Goal: Transaction & Acquisition: Purchase product/service

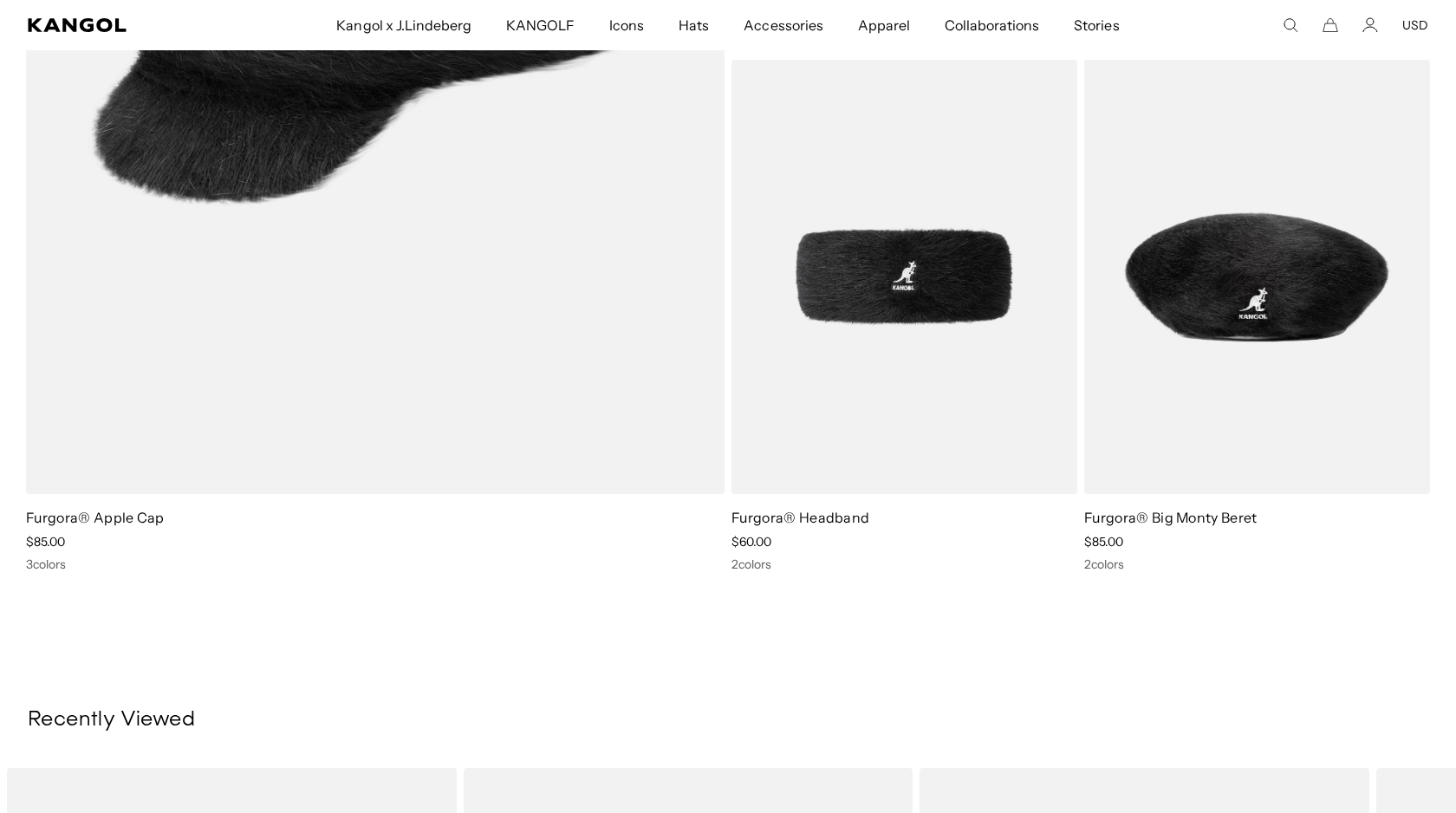
scroll to position [2336, 0]
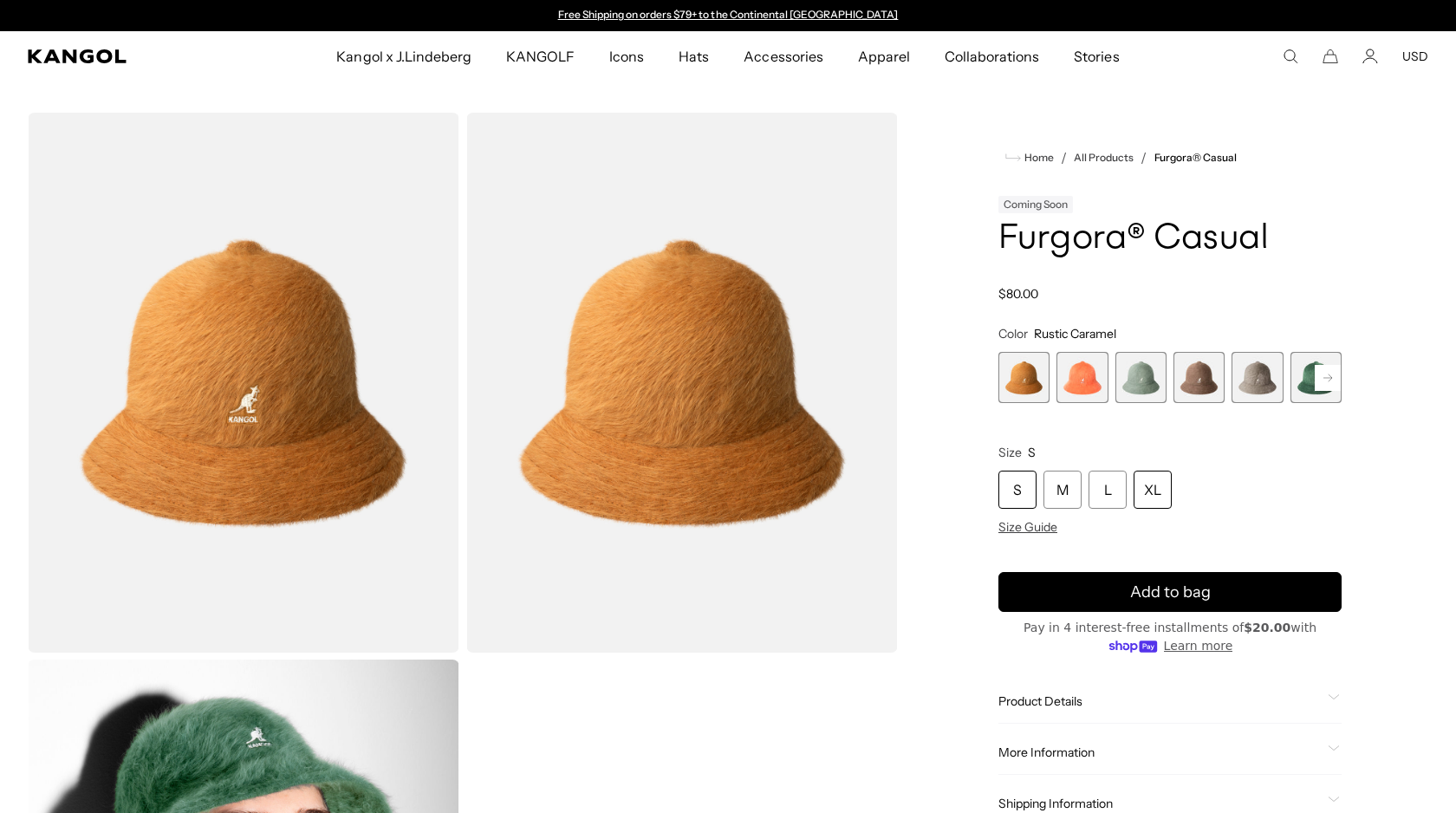
click at [1150, 480] on div "XL" at bounding box center [1152, 490] width 38 height 38
click at [1163, 497] on div "XL" at bounding box center [1152, 490] width 38 height 38
click at [1324, 377] on icon at bounding box center [1328, 377] width 9 height 7
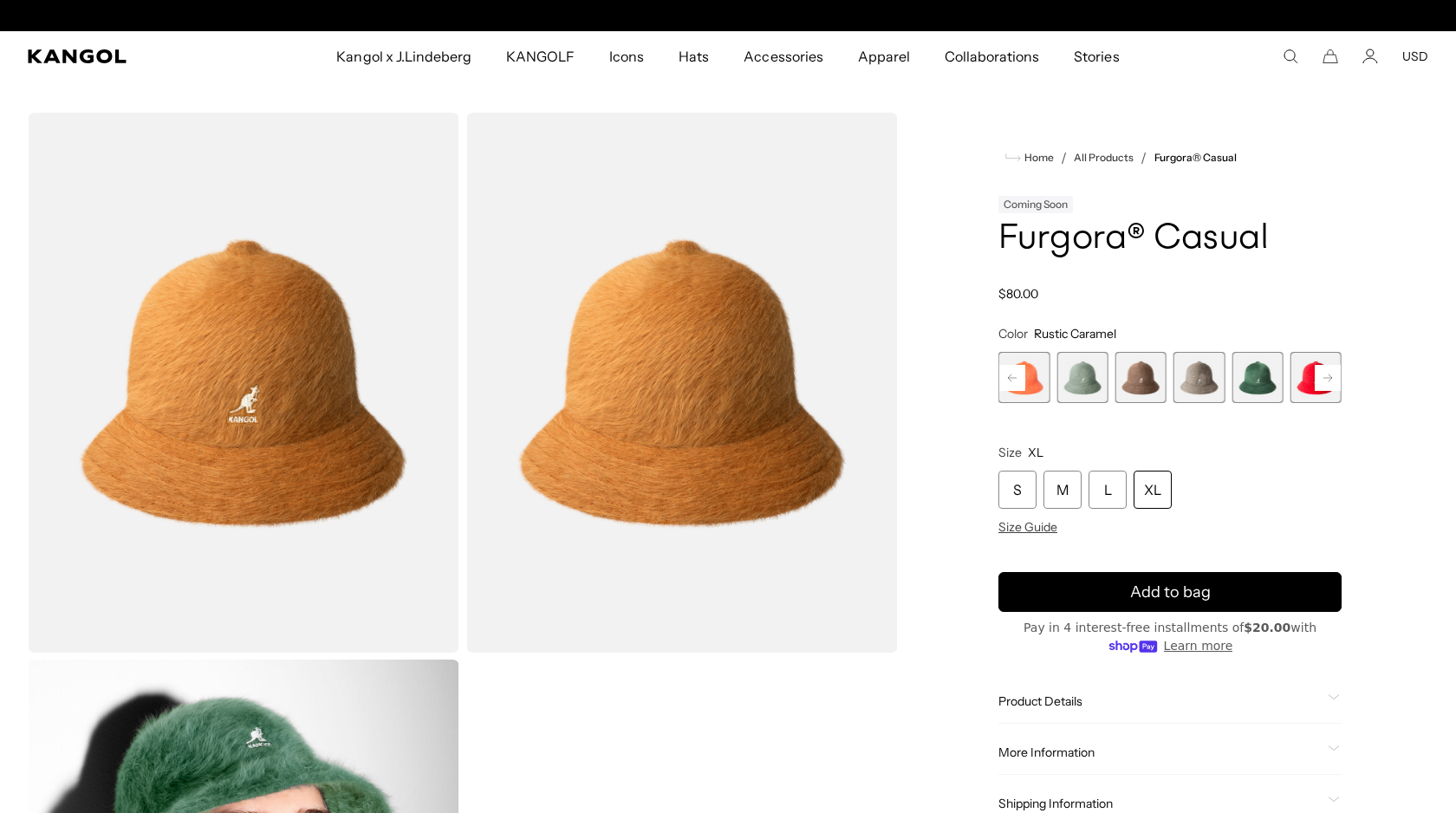
scroll to position [0, 357]
click at [1271, 379] on span "6 of 12" at bounding box center [1257, 377] width 51 height 51
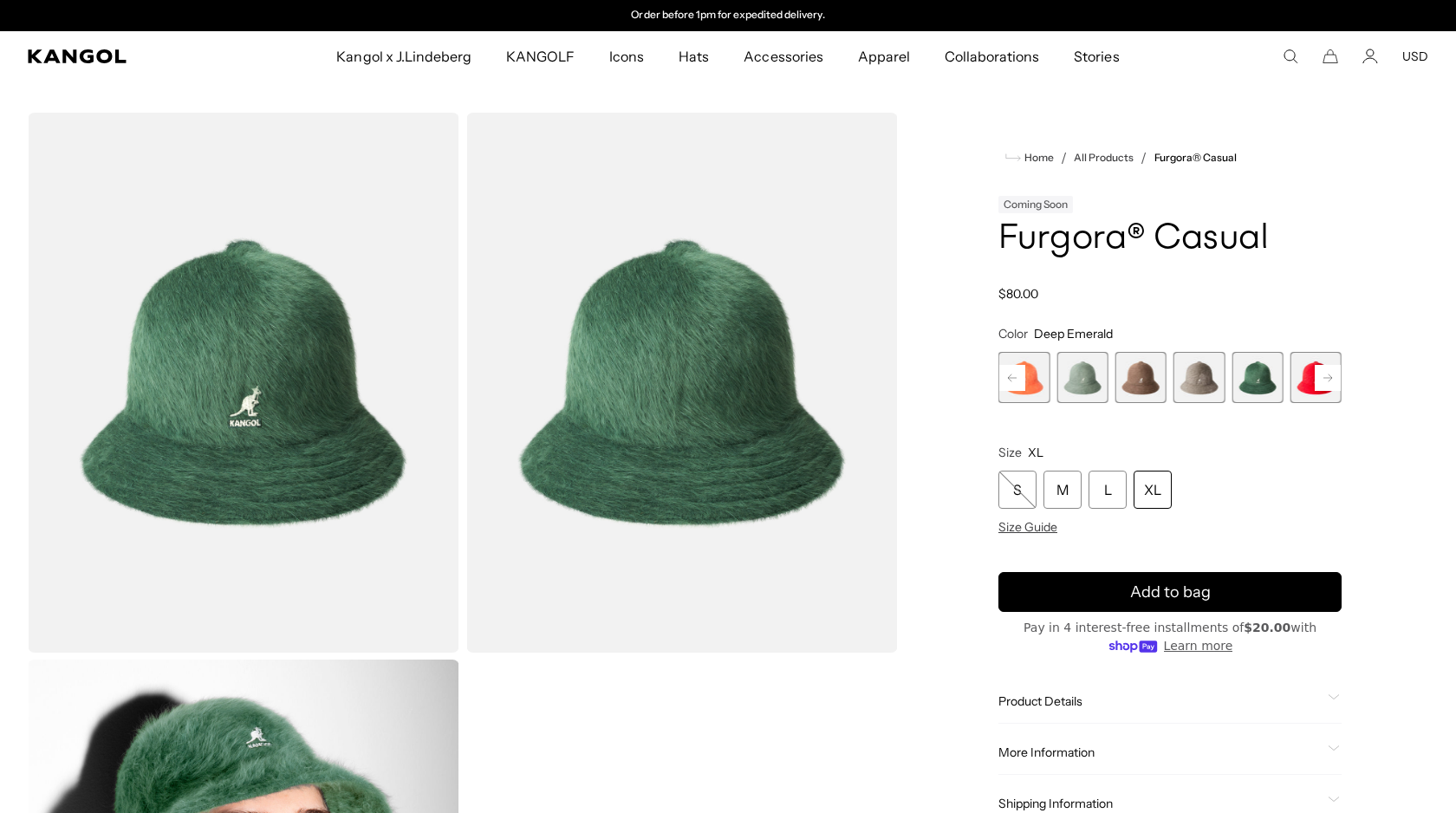
click at [1329, 376] on rect at bounding box center [1328, 378] width 26 height 26
click at [1329, 375] on rect at bounding box center [1328, 378] width 26 height 26
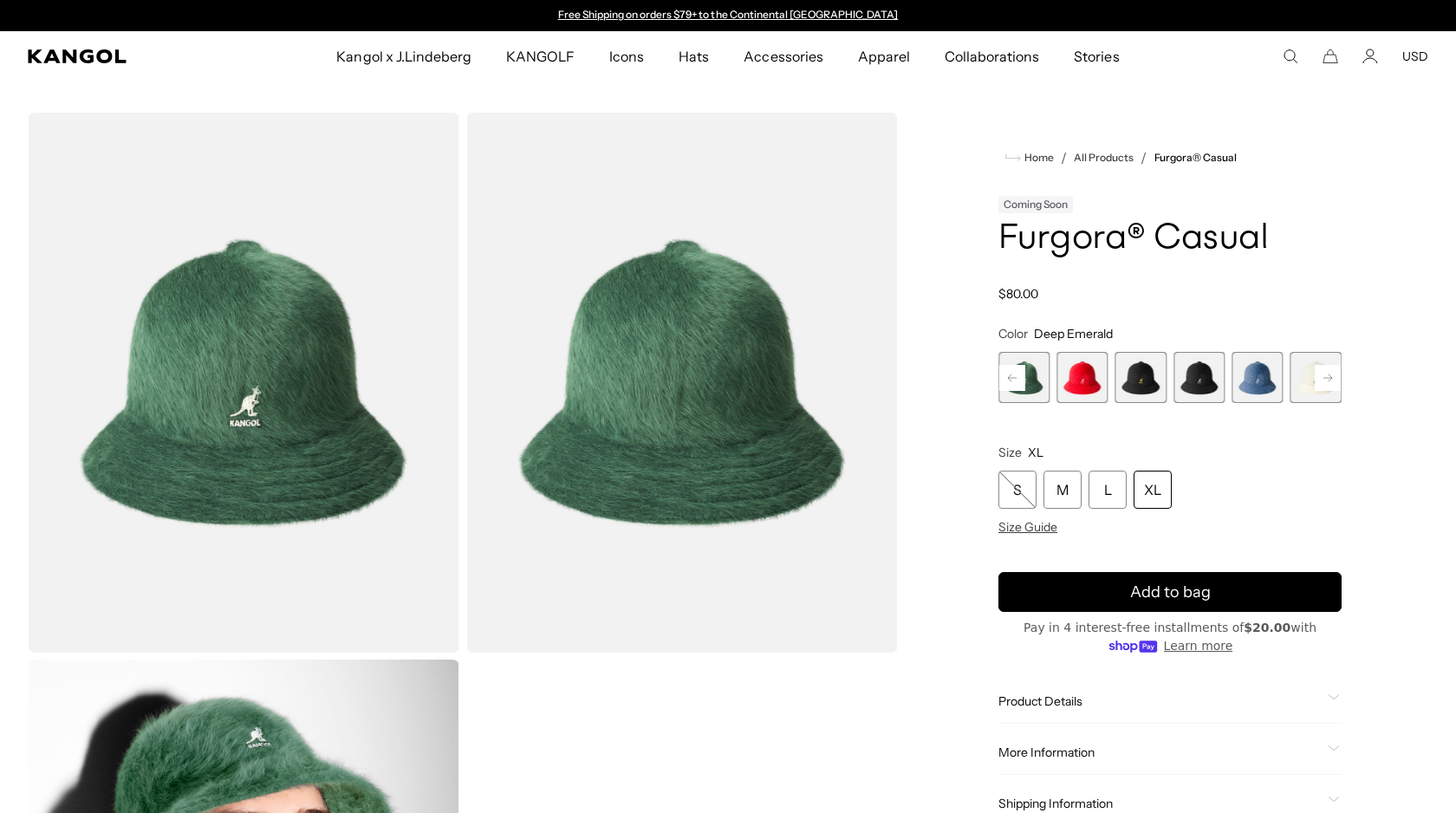
click at [1329, 374] on rect at bounding box center [1328, 378] width 26 height 26
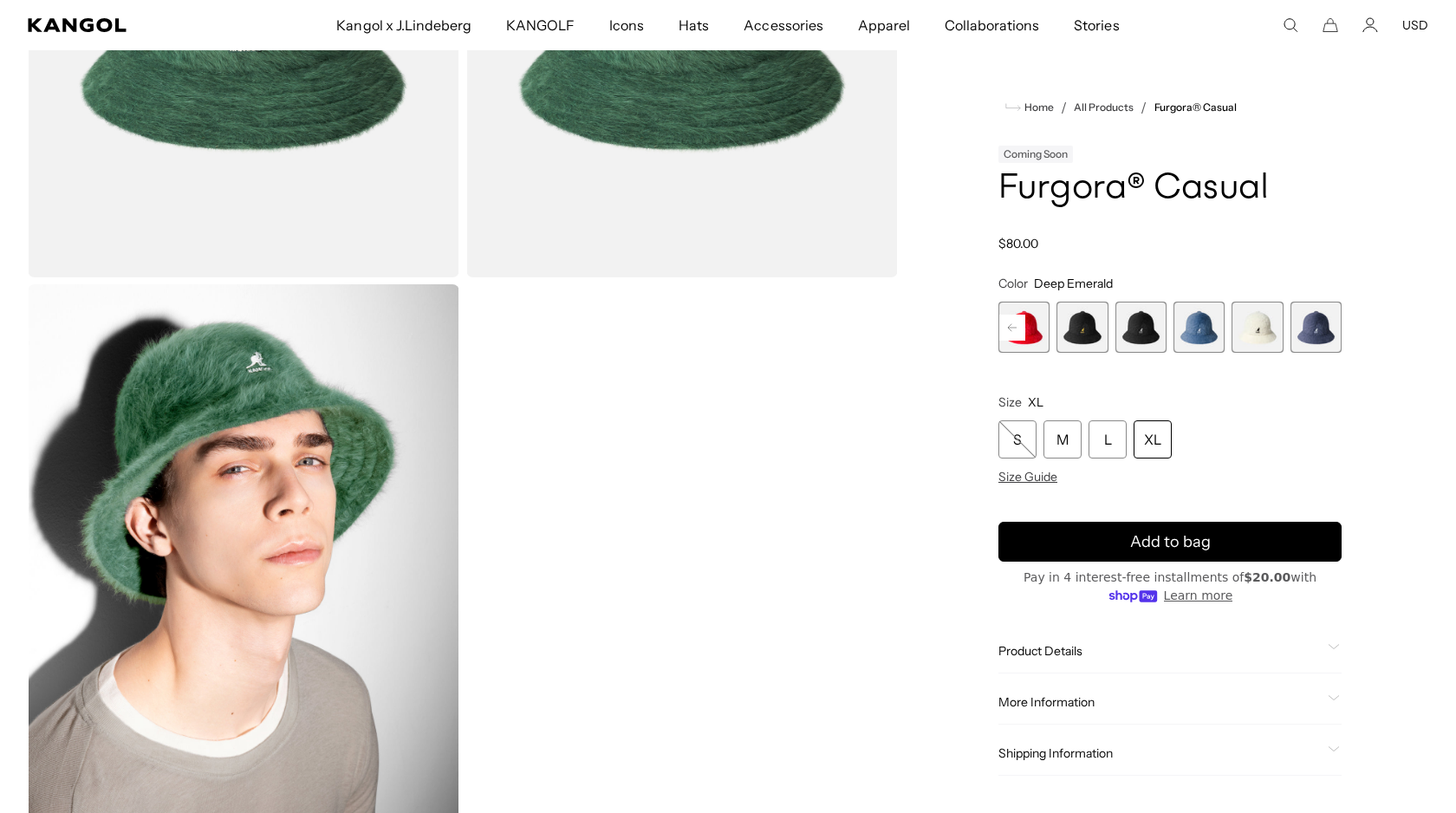
click at [1156, 432] on div "XL" at bounding box center [1152, 439] width 38 height 38
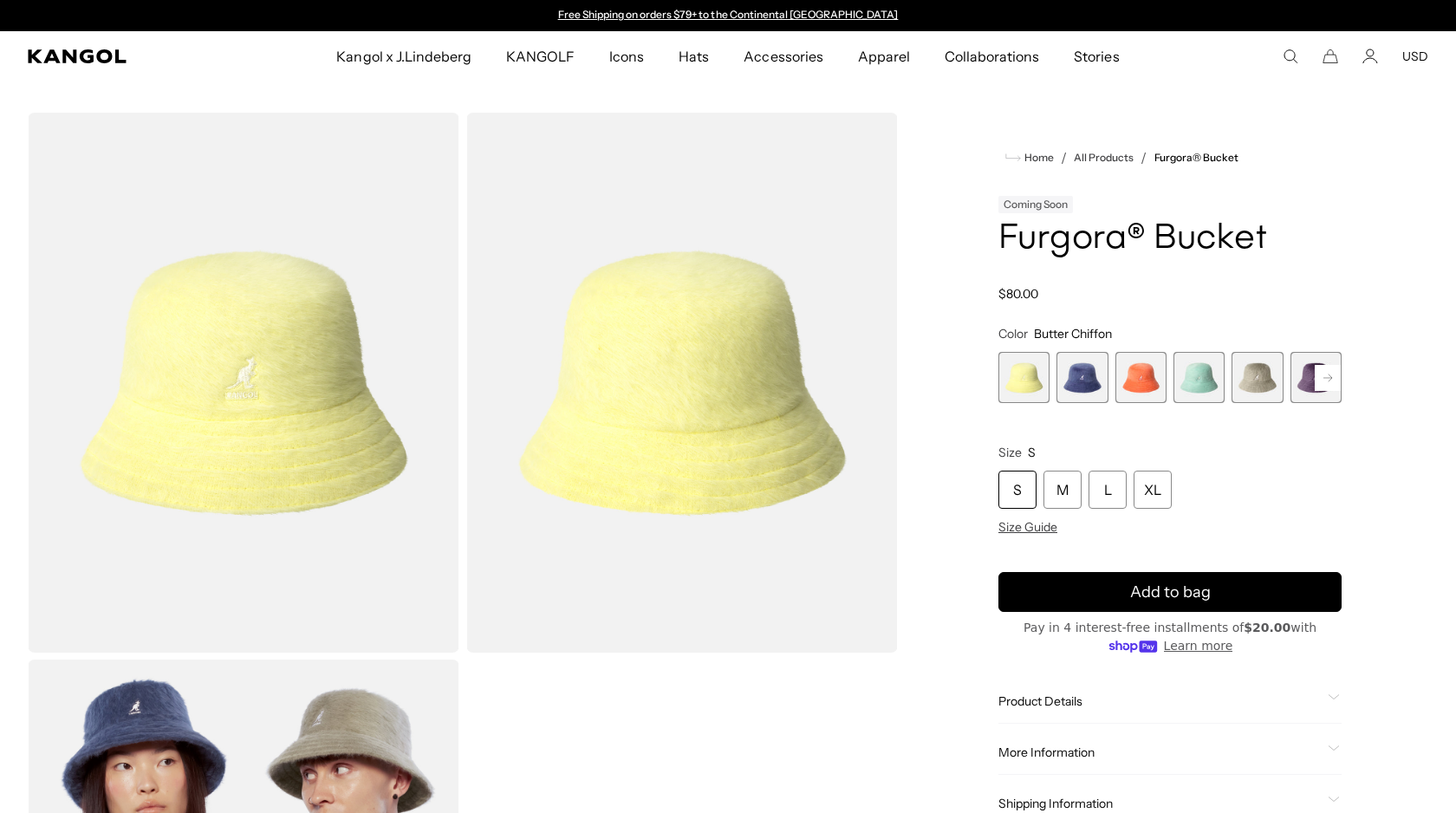
click at [1334, 381] on rect at bounding box center [1328, 378] width 26 height 26
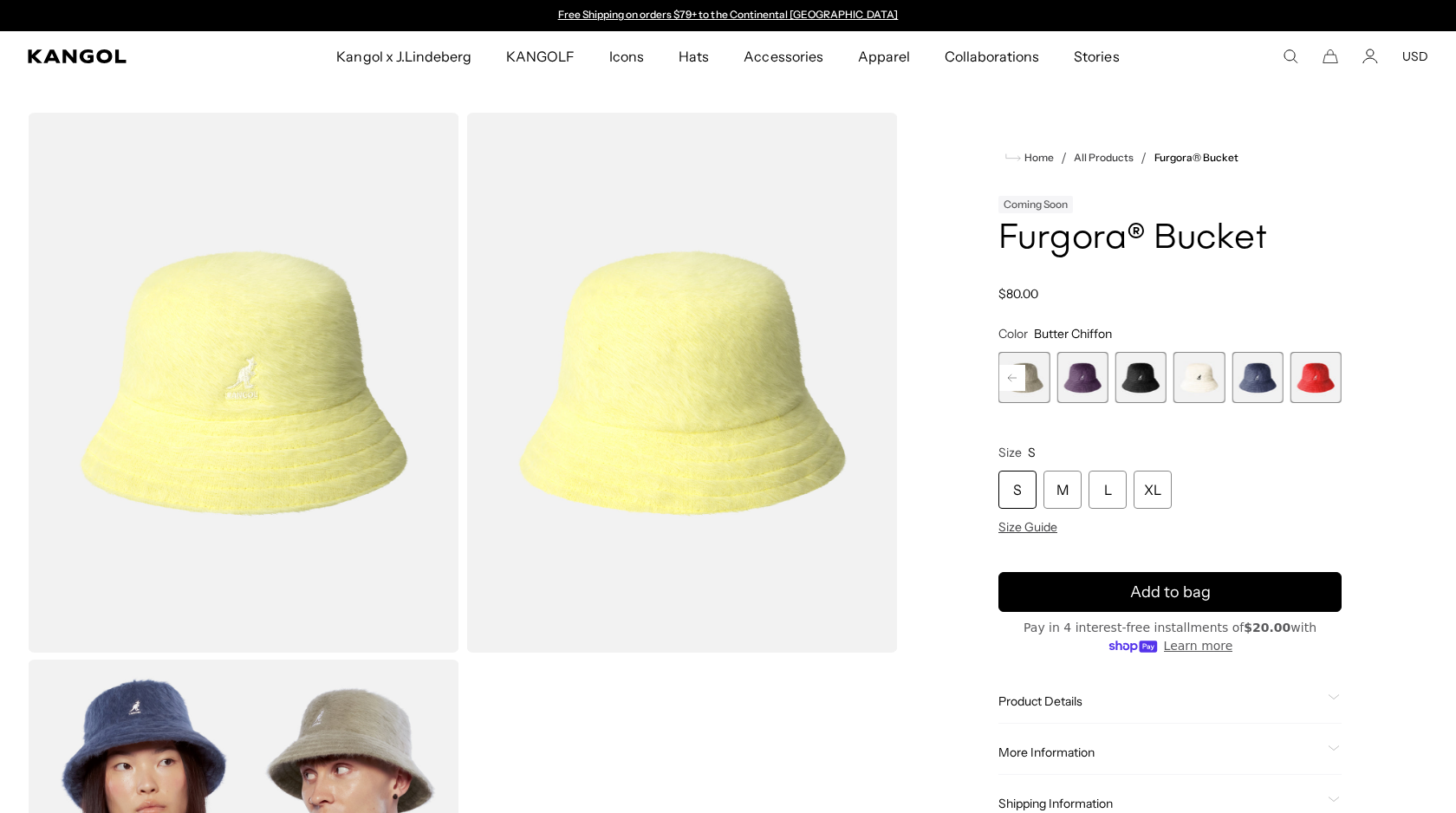
click at [1201, 381] on span "8 of 10" at bounding box center [1199, 377] width 51 height 51
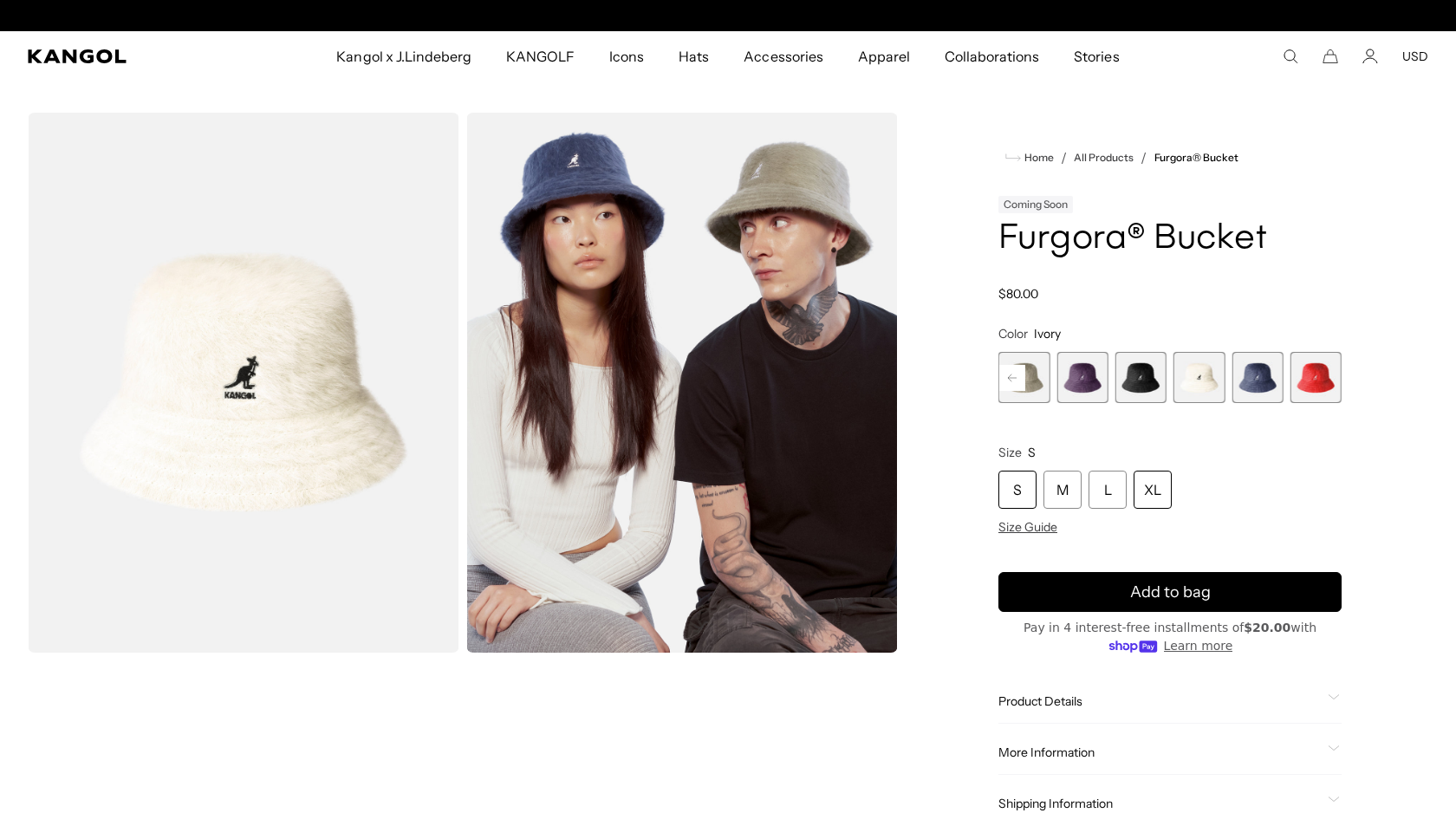
scroll to position [0, 357]
click at [1158, 490] on div "XL" at bounding box center [1152, 490] width 38 height 38
click at [1166, 491] on div "XL" at bounding box center [1152, 490] width 38 height 38
click at [1151, 493] on div "XL" at bounding box center [1152, 490] width 38 height 38
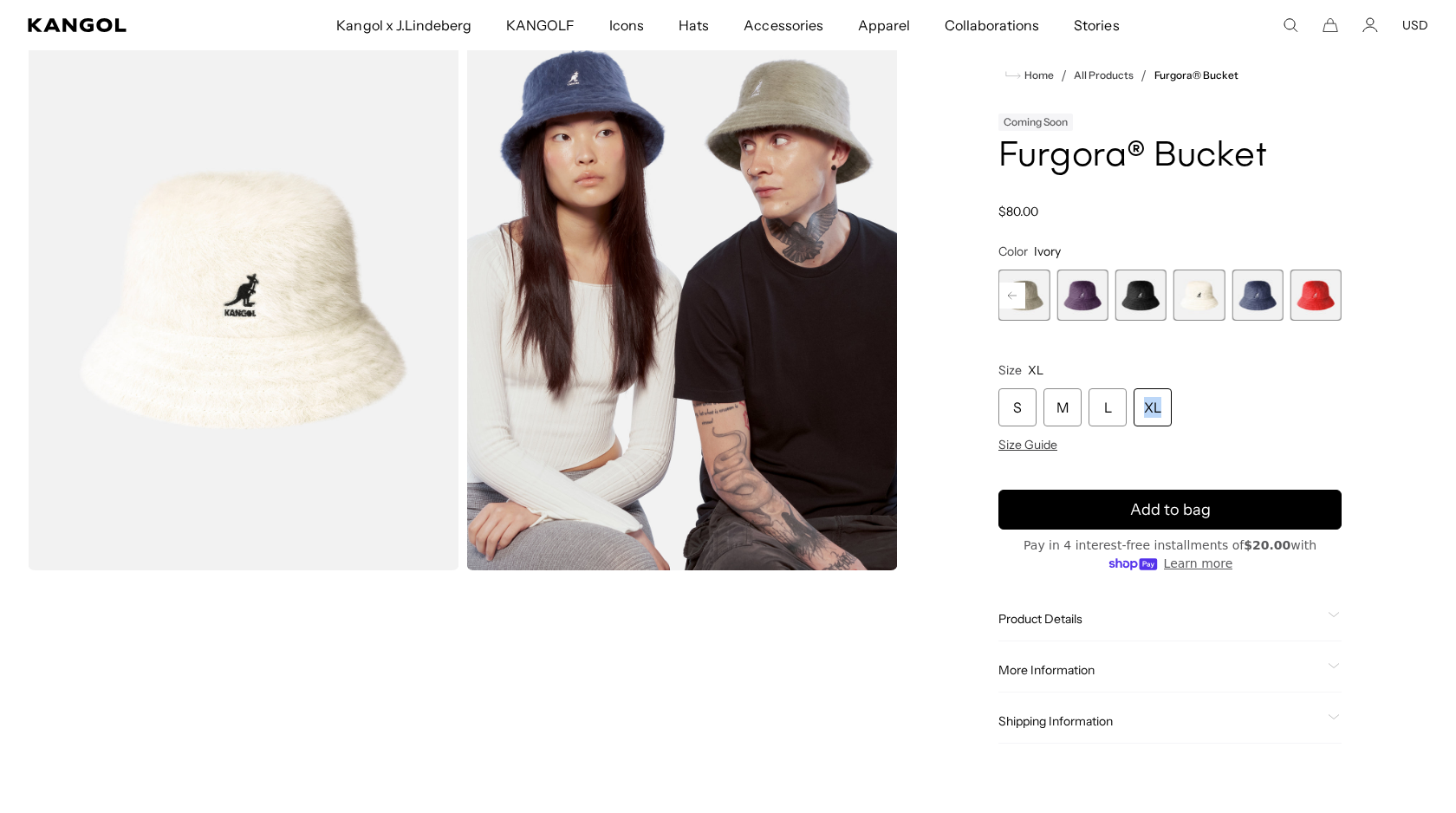
click at [1153, 299] on span "7 of 10" at bounding box center [1141, 295] width 51 height 51
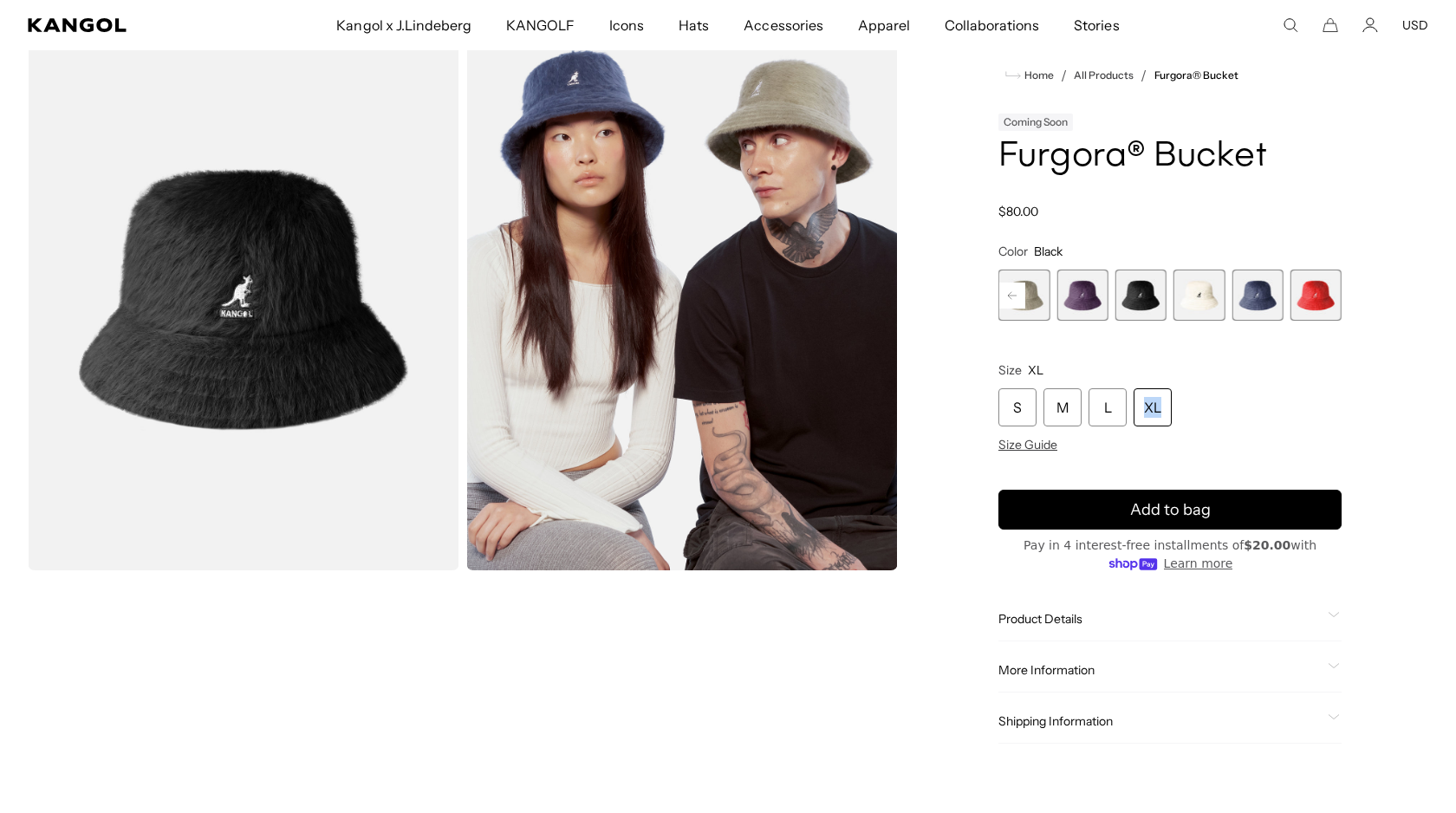
scroll to position [0, 357]
click at [1039, 297] on span "5 of 10" at bounding box center [1024, 295] width 51 height 51
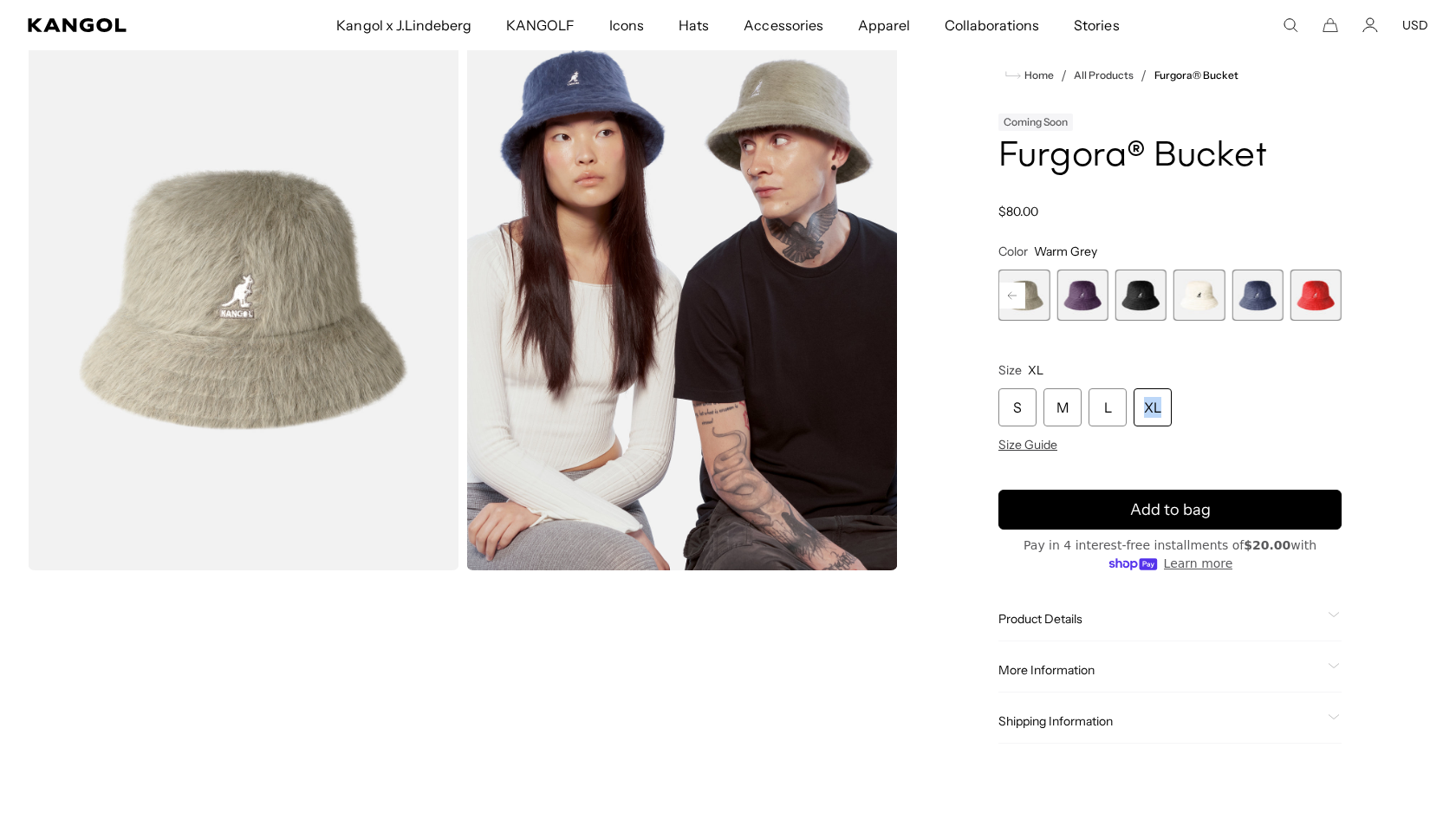
click at [1012, 291] on rect at bounding box center [1012, 296] width 26 height 26
click at [1014, 295] on icon at bounding box center [1012, 294] width 9 height 7
click at [1014, 295] on span "1 of 10" at bounding box center [1024, 295] width 51 height 51
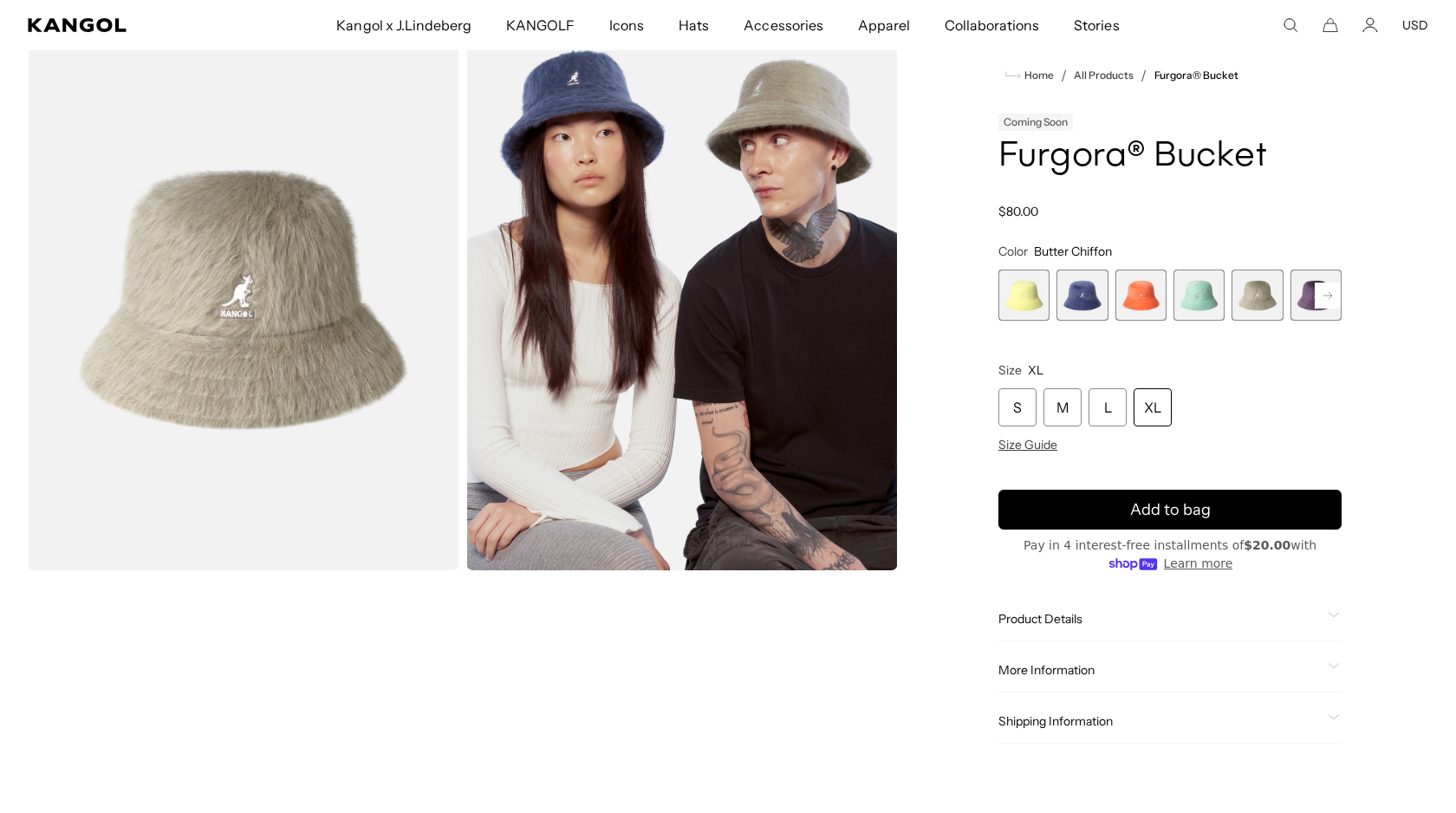
click at [1014, 295] on span "1 of 10" at bounding box center [1024, 295] width 51 height 51
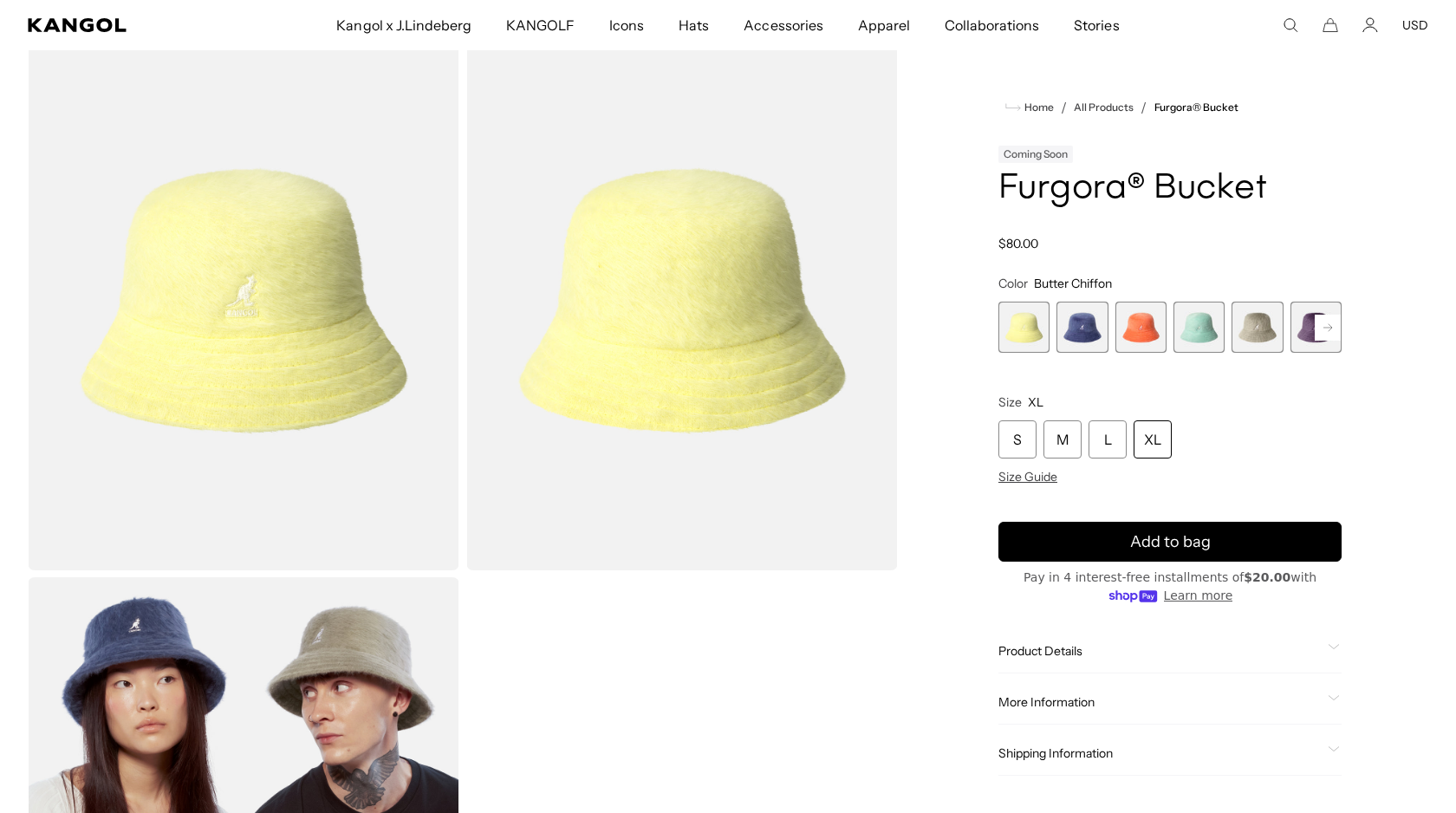
click at [1080, 323] on span "2 of 10" at bounding box center [1082, 327] width 51 height 51
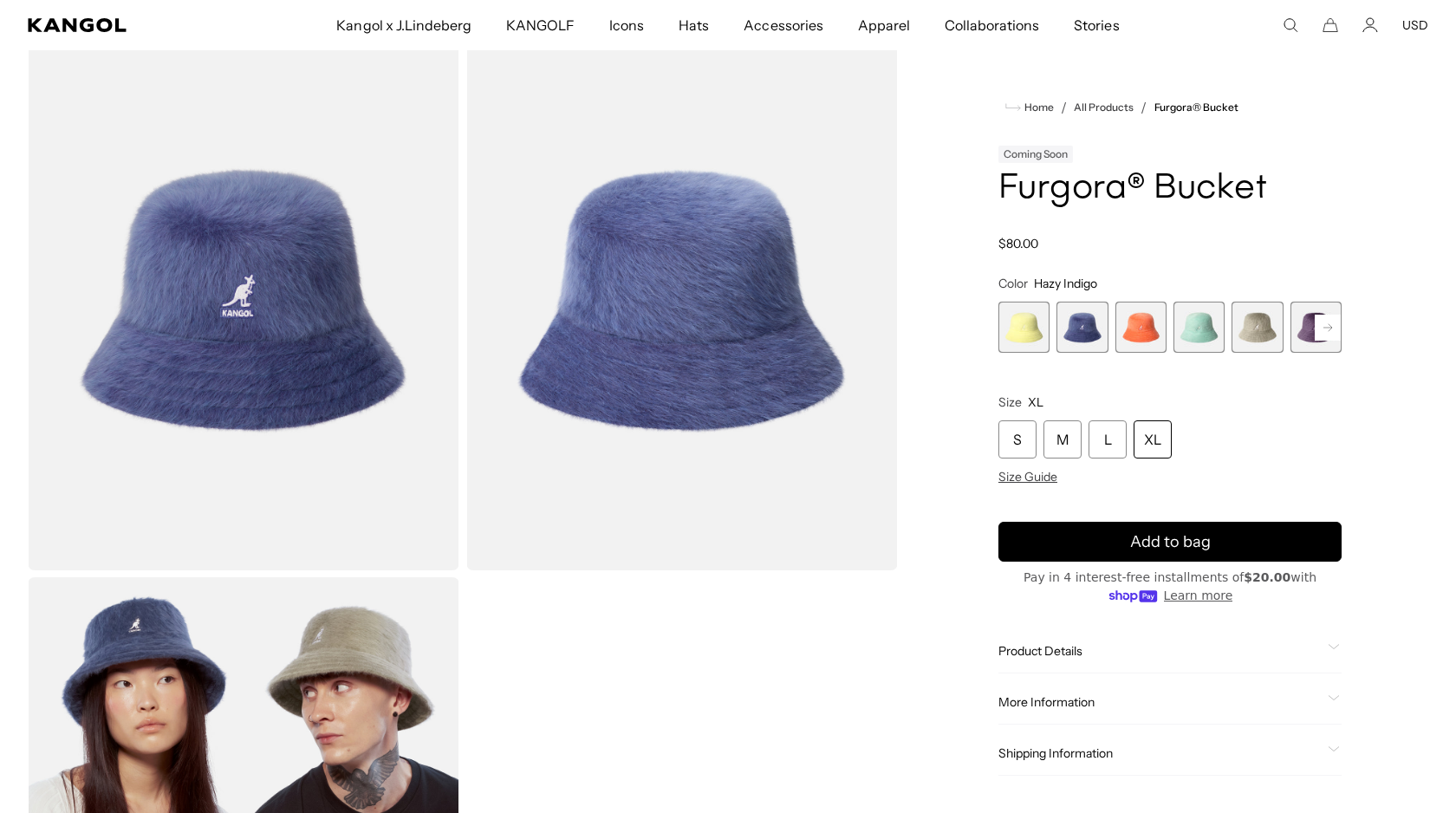
click at [1145, 328] on span "3 of 10" at bounding box center [1141, 327] width 51 height 51
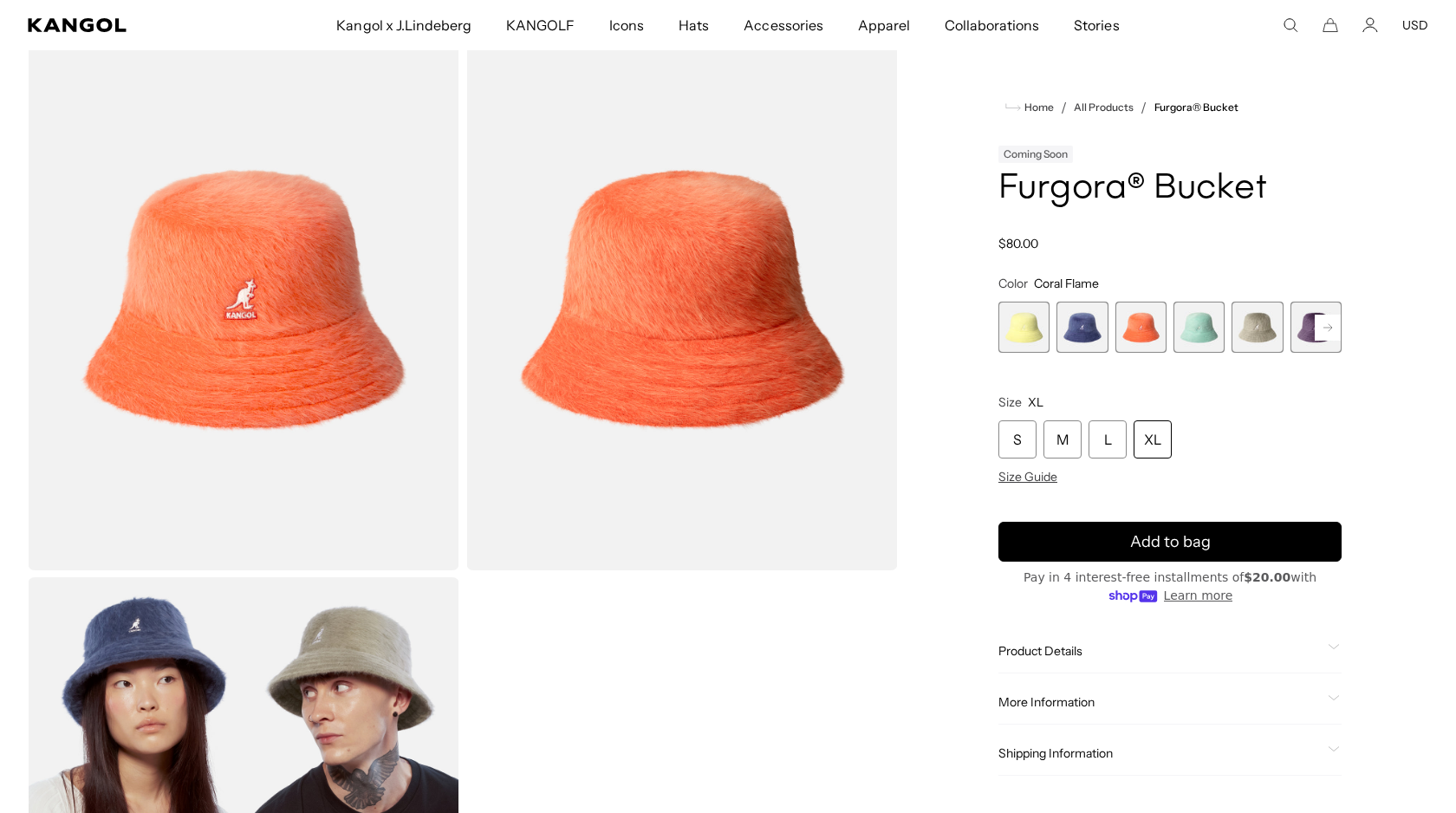
click at [1186, 328] on span "4 of 10" at bounding box center [1199, 327] width 51 height 51
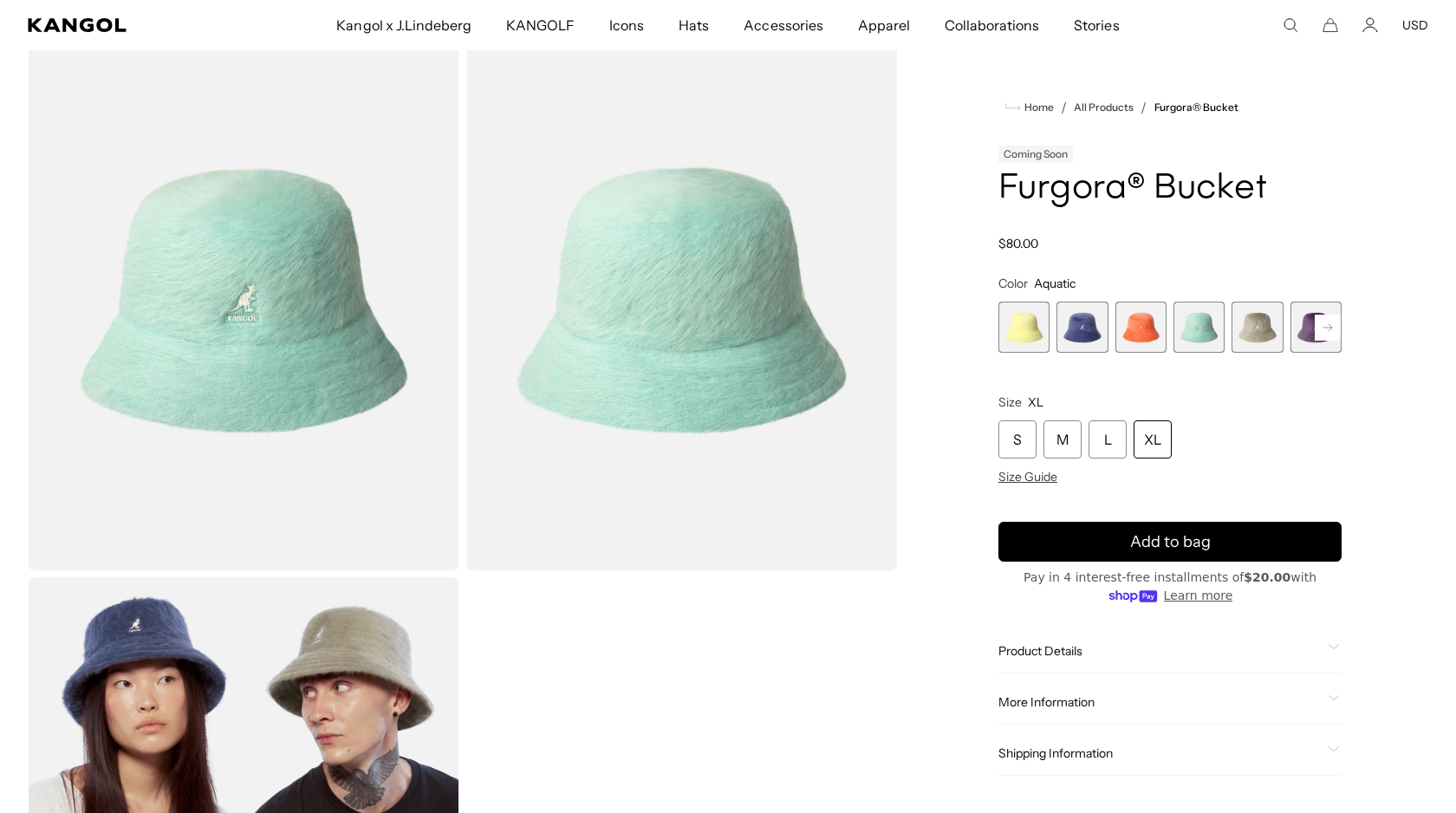
click at [1260, 342] on span "5 of 10" at bounding box center [1257, 327] width 51 height 51
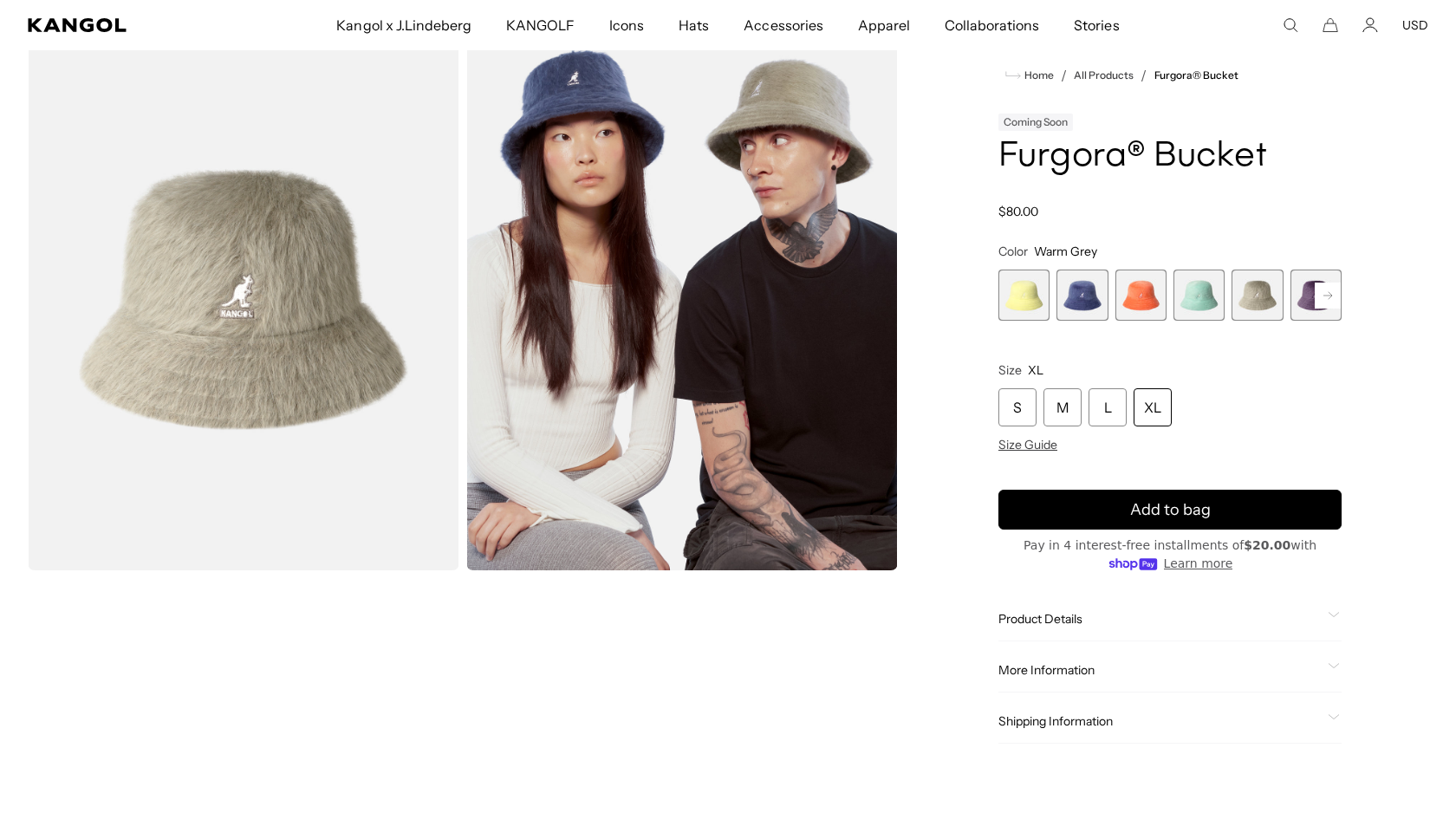
click at [1309, 312] on span "6 of 10" at bounding box center [1316, 295] width 51 height 51
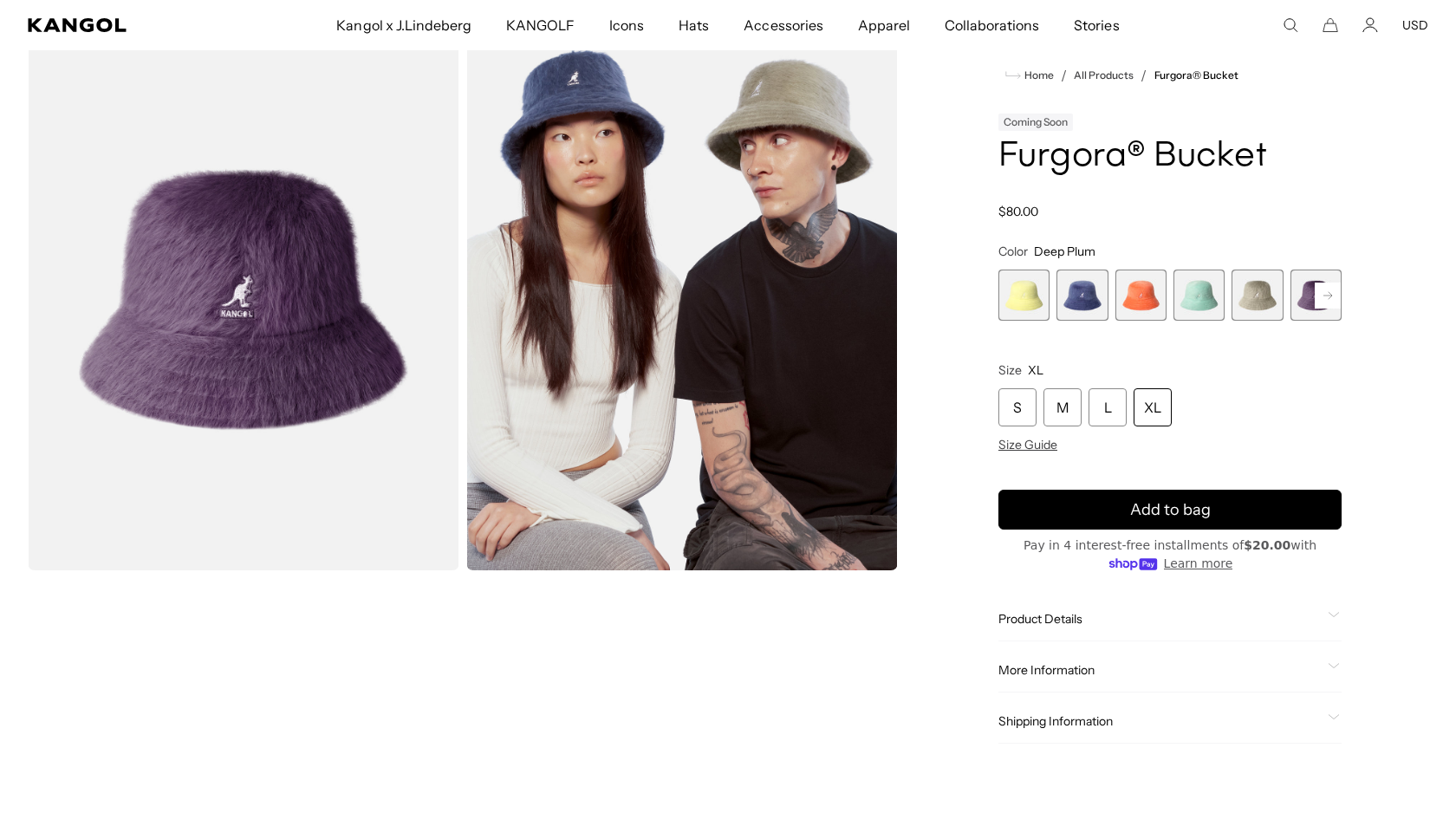
click at [1324, 290] on rect at bounding box center [1328, 296] width 26 height 26
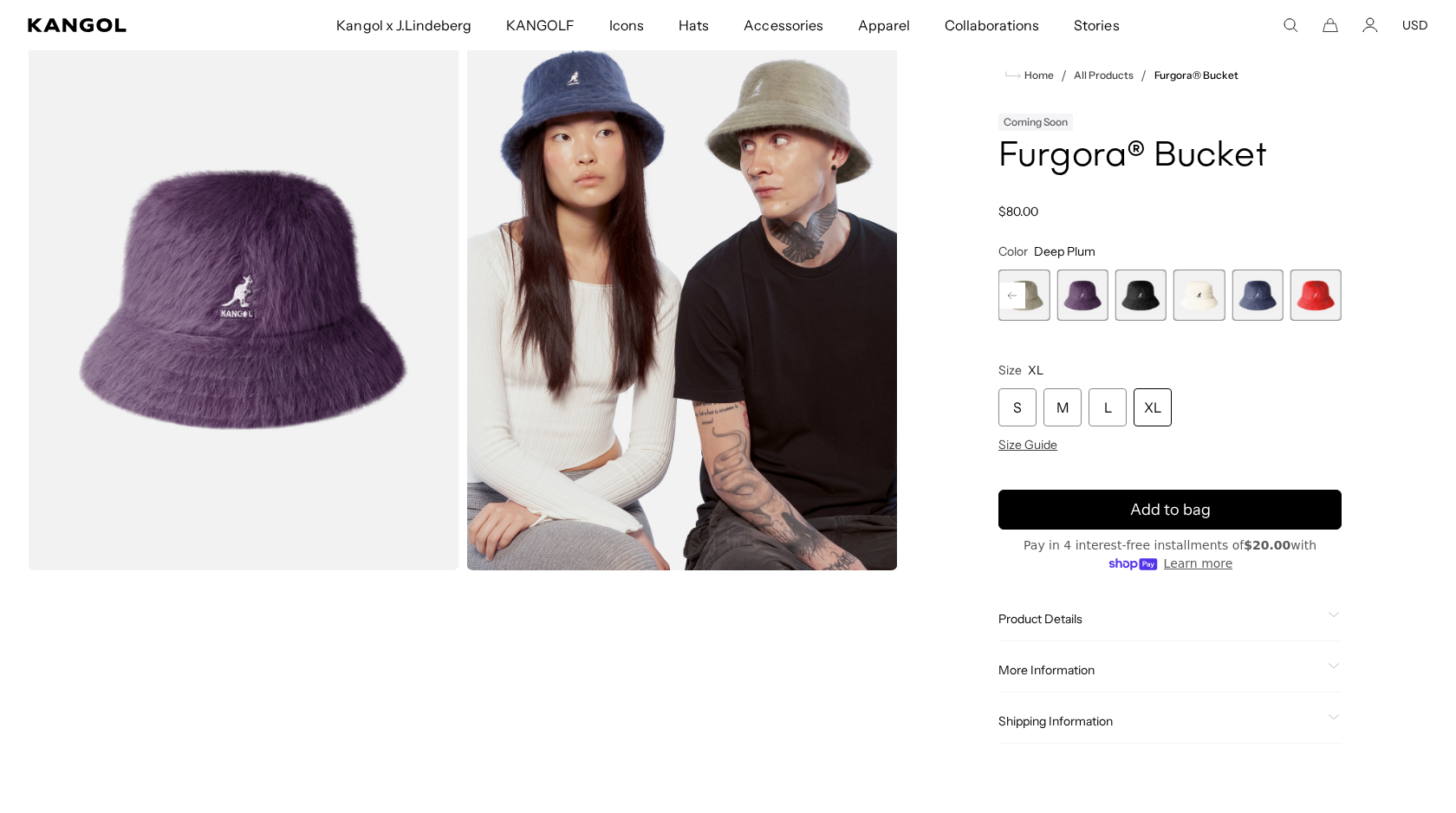
click at [1203, 299] on span "8 of 10" at bounding box center [1199, 295] width 51 height 51
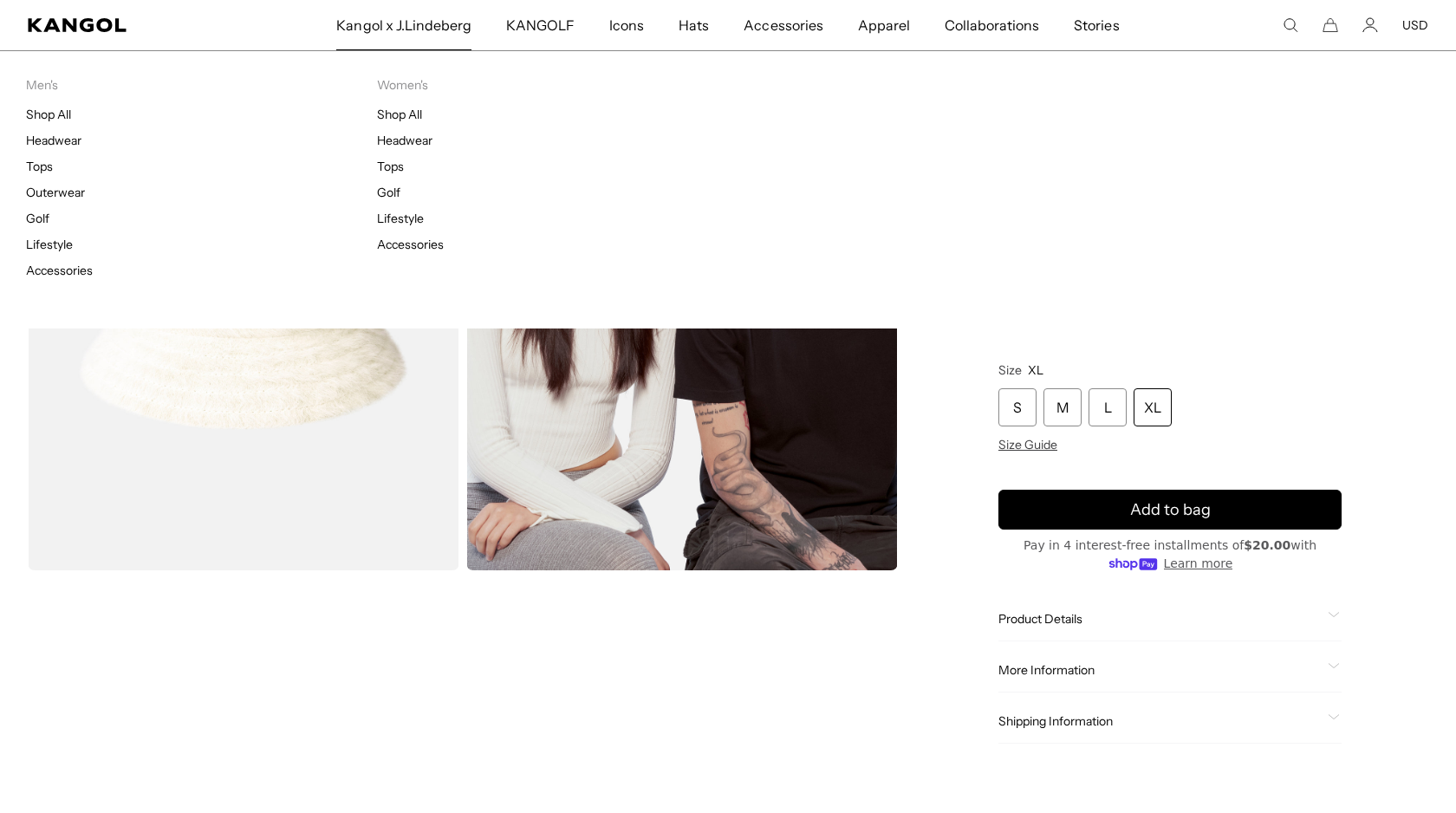
click at [355, 141] on li "Headwear" at bounding box center [202, 140] width 352 height 16
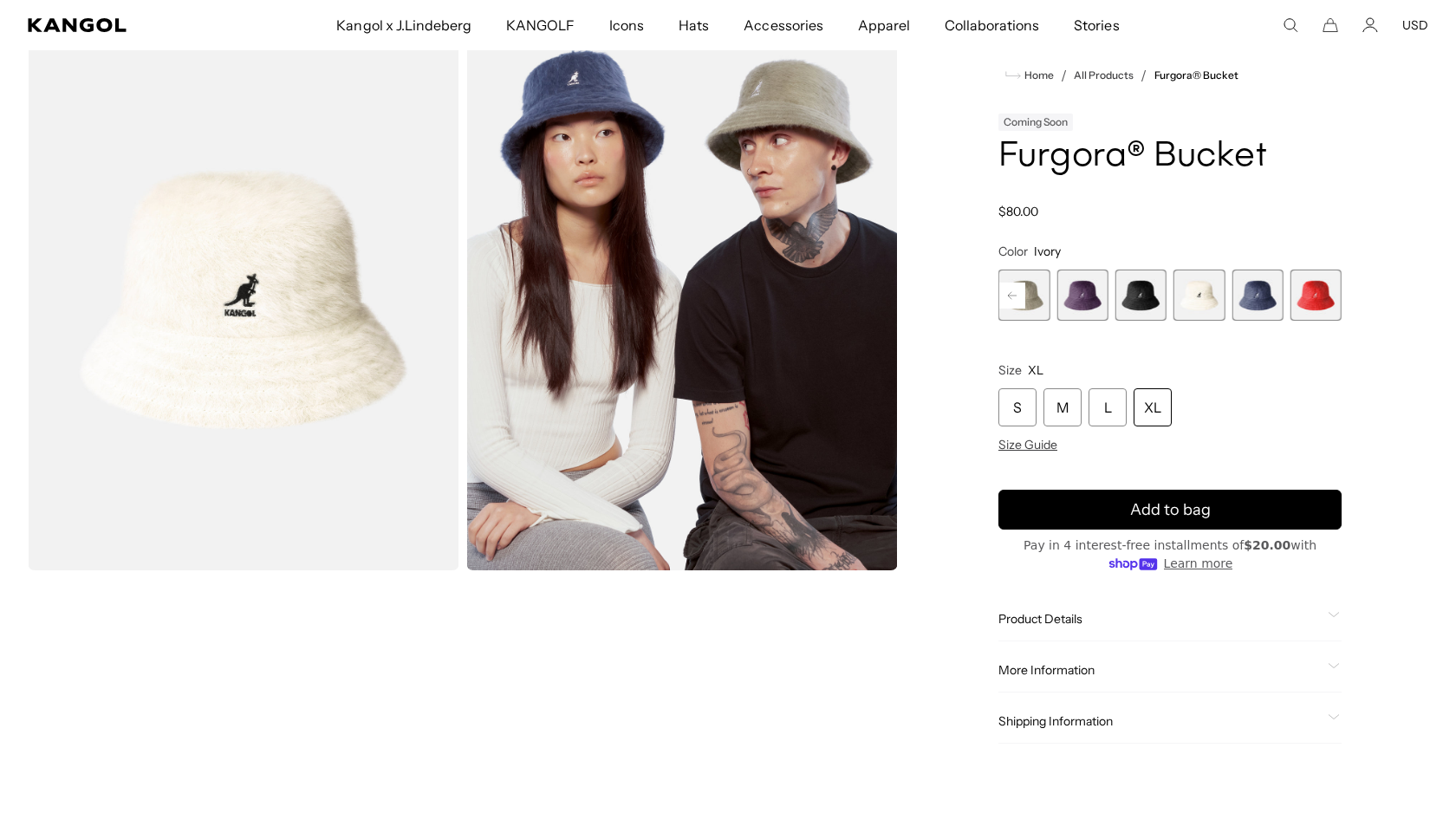
scroll to position [0, 357]
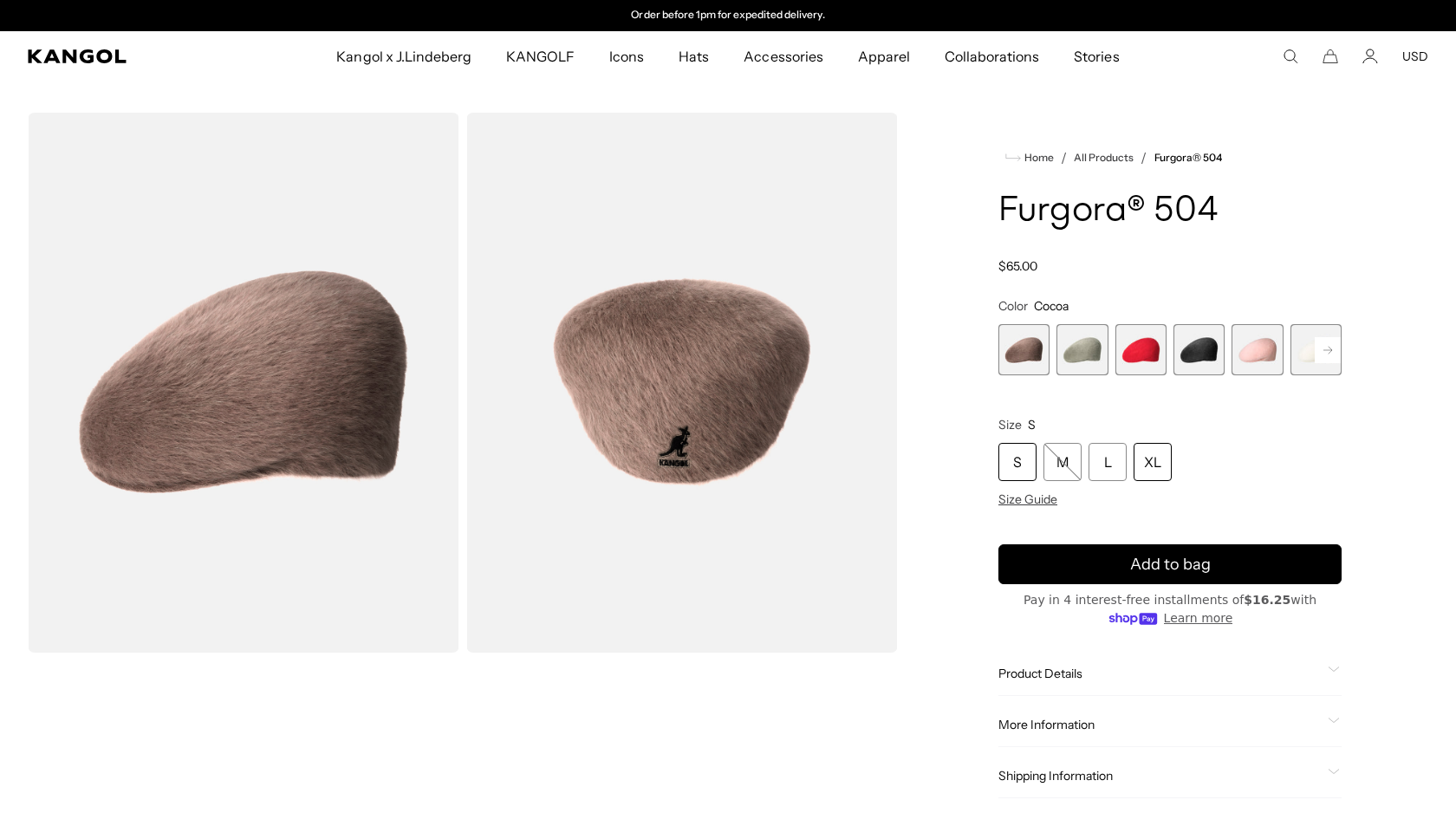
click at [1146, 444] on div "XL" at bounding box center [1152, 461] width 38 height 38
click at [1151, 454] on div "XL" at bounding box center [1152, 461] width 38 height 38
click at [1198, 357] on span "4 of 7" at bounding box center [1199, 350] width 51 height 51
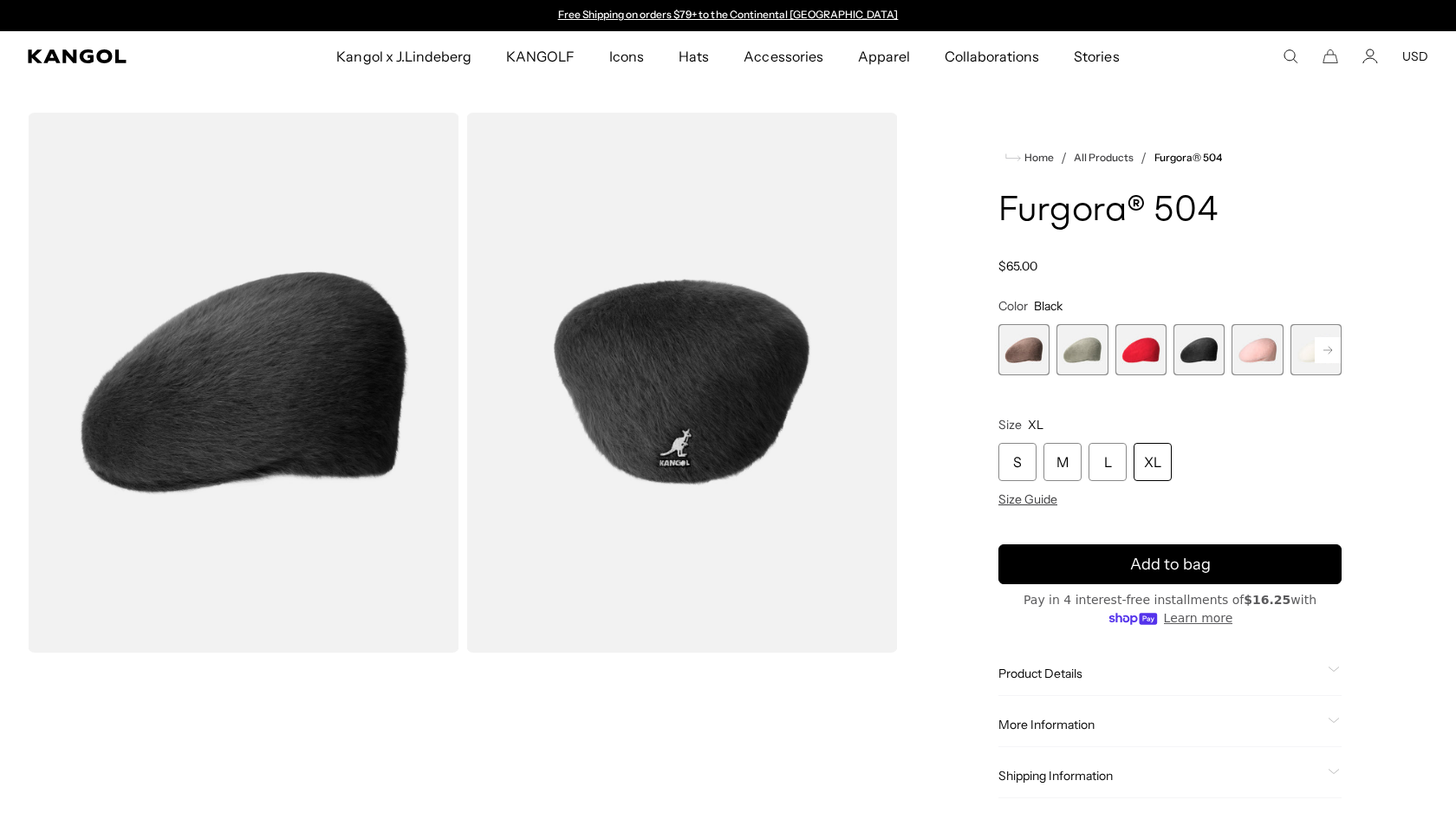
click at [1320, 348] on rect at bounding box center [1328, 350] width 26 height 26
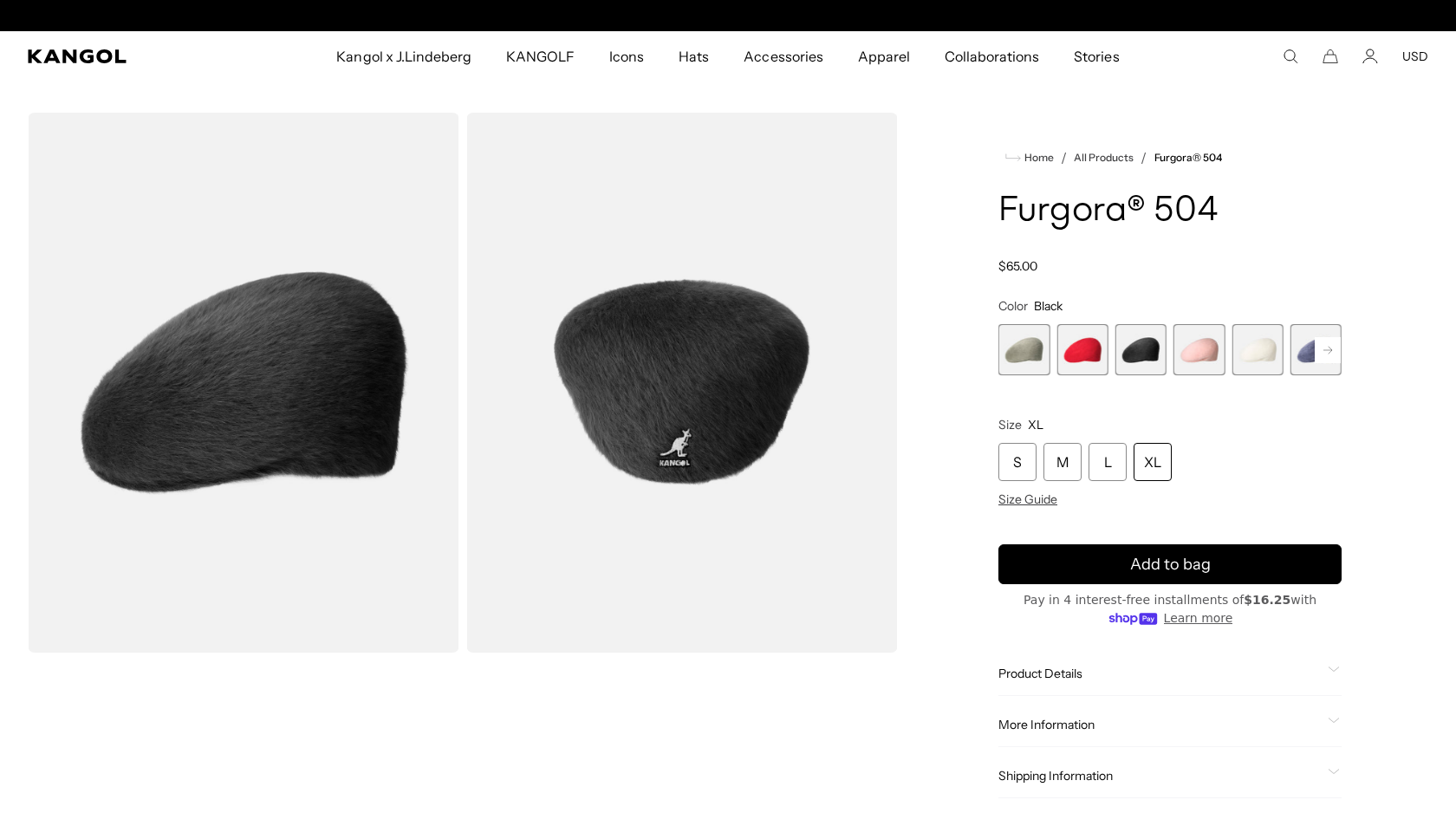
click at [1320, 348] on rect at bounding box center [1328, 350] width 26 height 26
click at [1266, 353] on span "6 of 7" at bounding box center [1257, 350] width 51 height 51
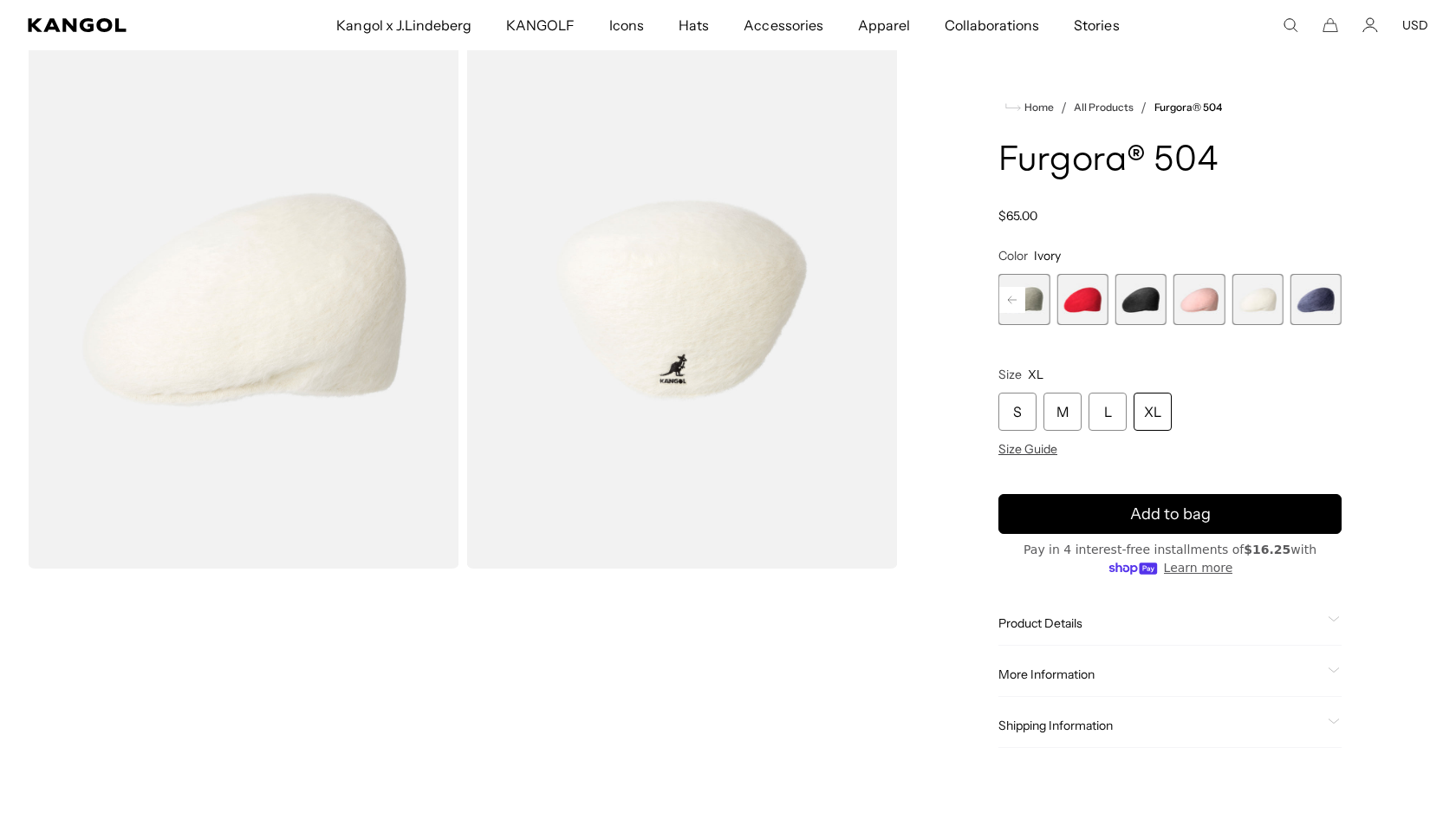
scroll to position [305, 0]
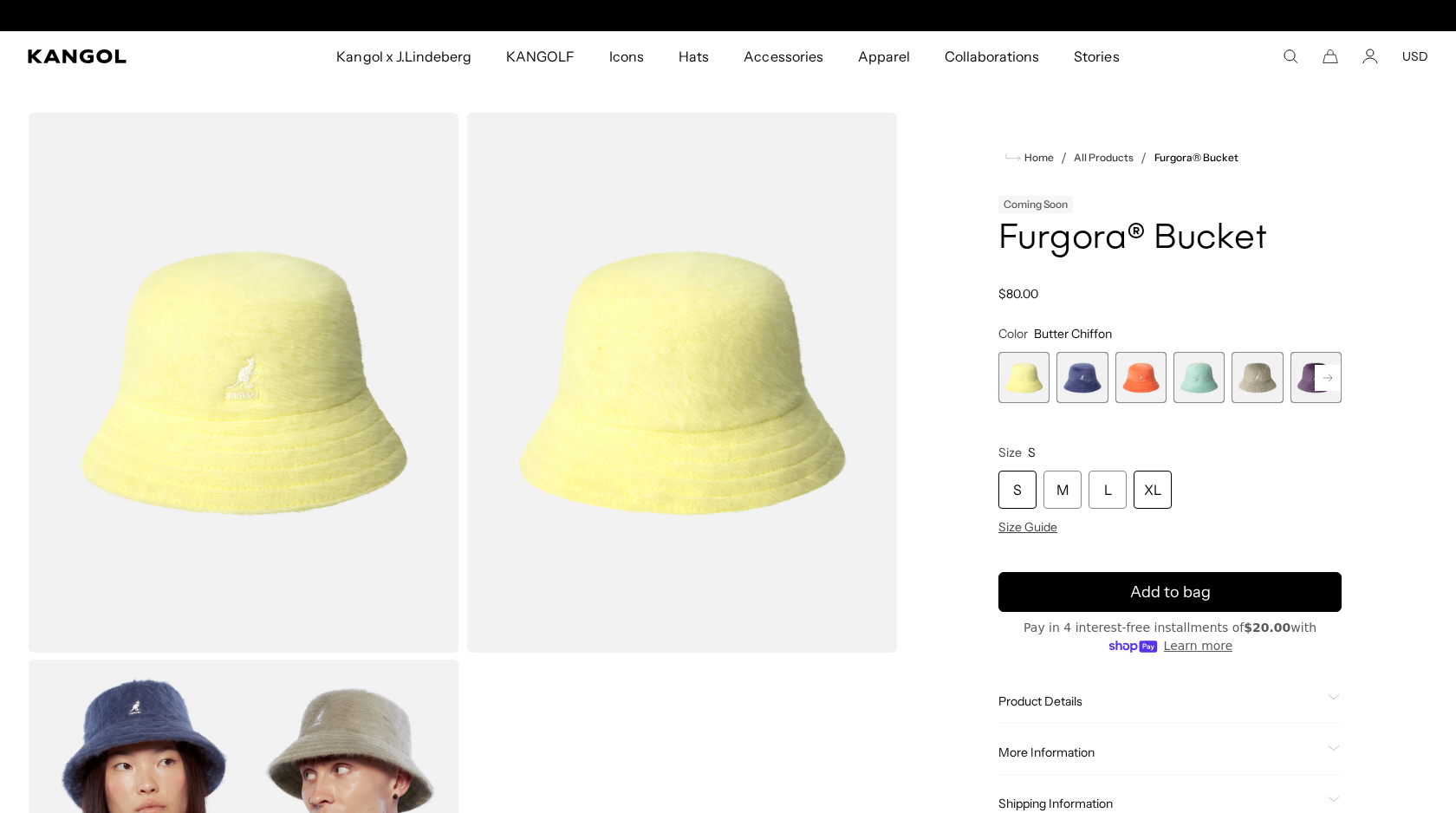
scroll to position [0, 357]
click at [1154, 491] on div "XL" at bounding box center [1152, 490] width 38 height 38
click at [1084, 391] on span "2 of 10" at bounding box center [1082, 377] width 51 height 51
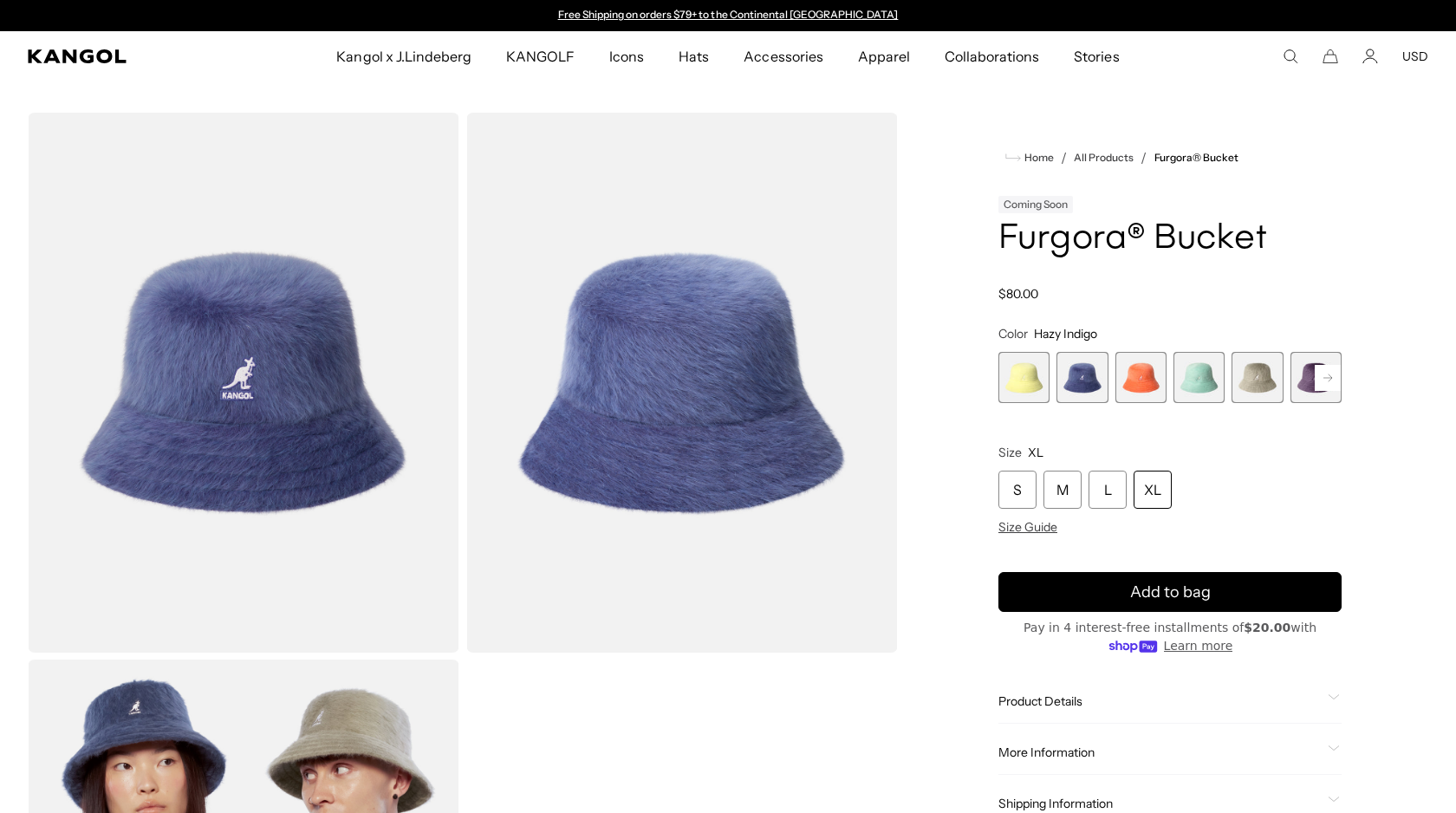
click at [1141, 382] on span "3 of 10" at bounding box center [1141, 377] width 51 height 51
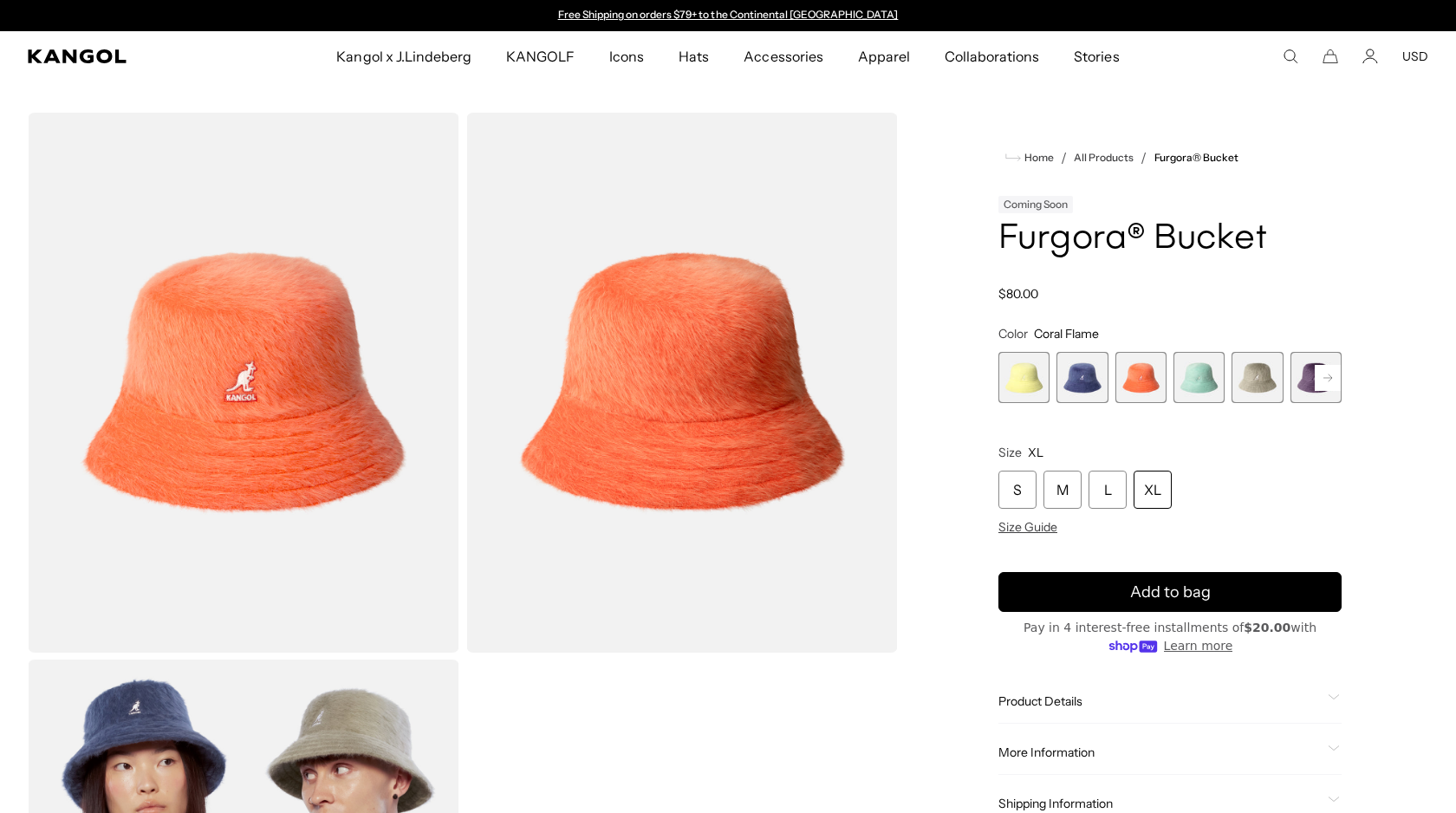
click at [1207, 394] on span "4 of 10" at bounding box center [1199, 377] width 51 height 51
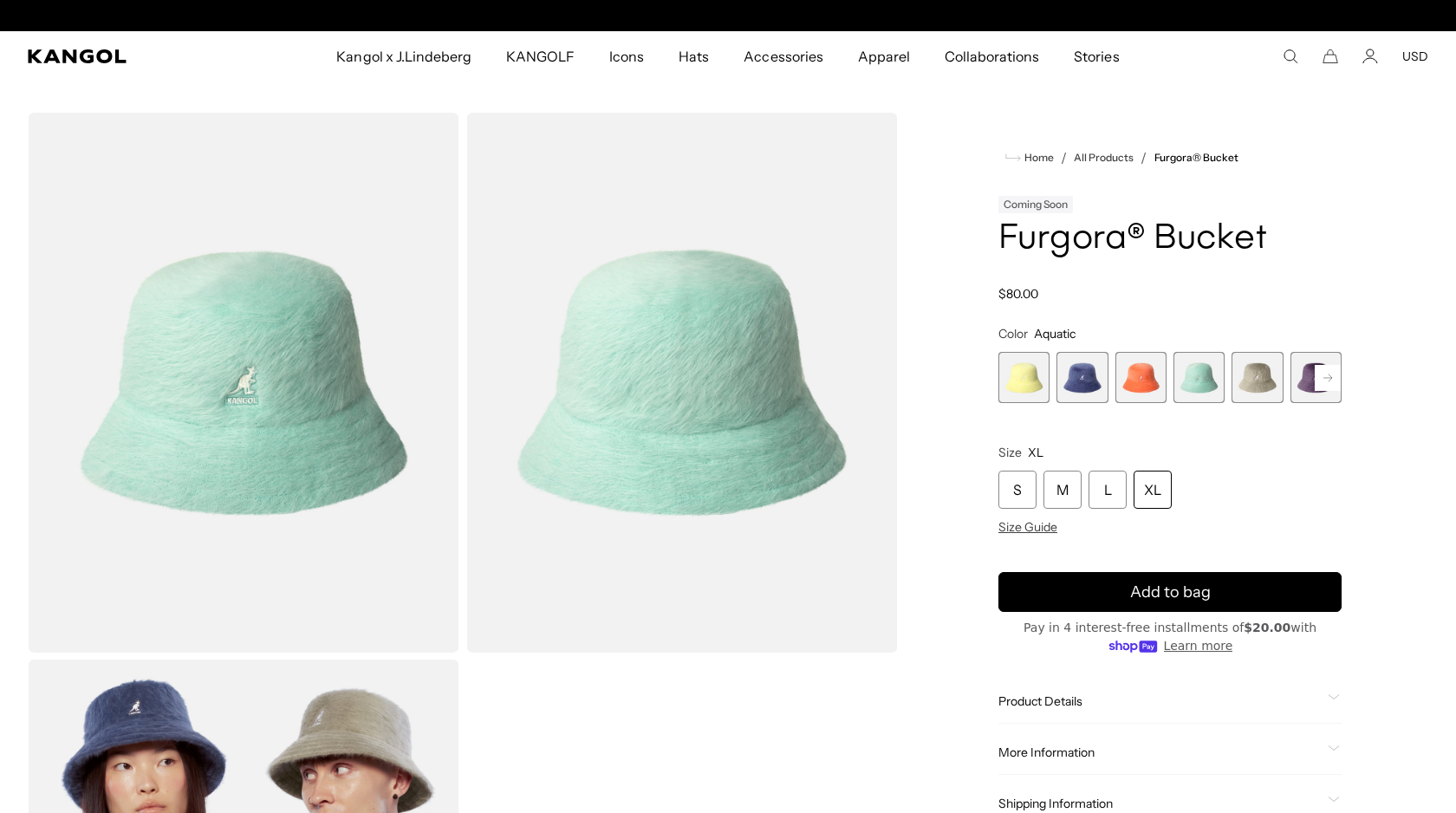
click at [1280, 383] on span "5 of 10" at bounding box center [1257, 377] width 51 height 51
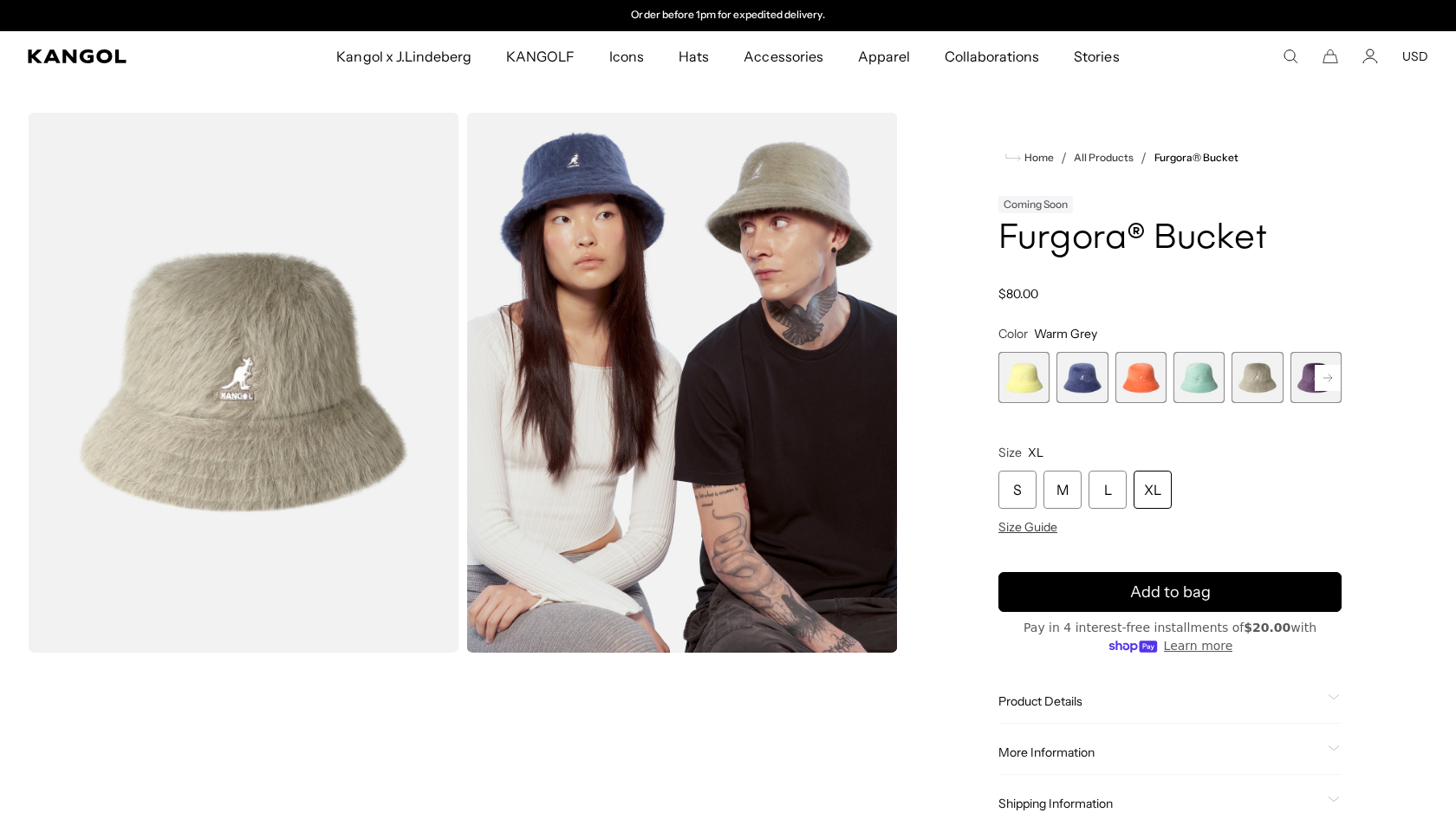
click at [1304, 382] on span "6 of 10" at bounding box center [1316, 377] width 51 height 51
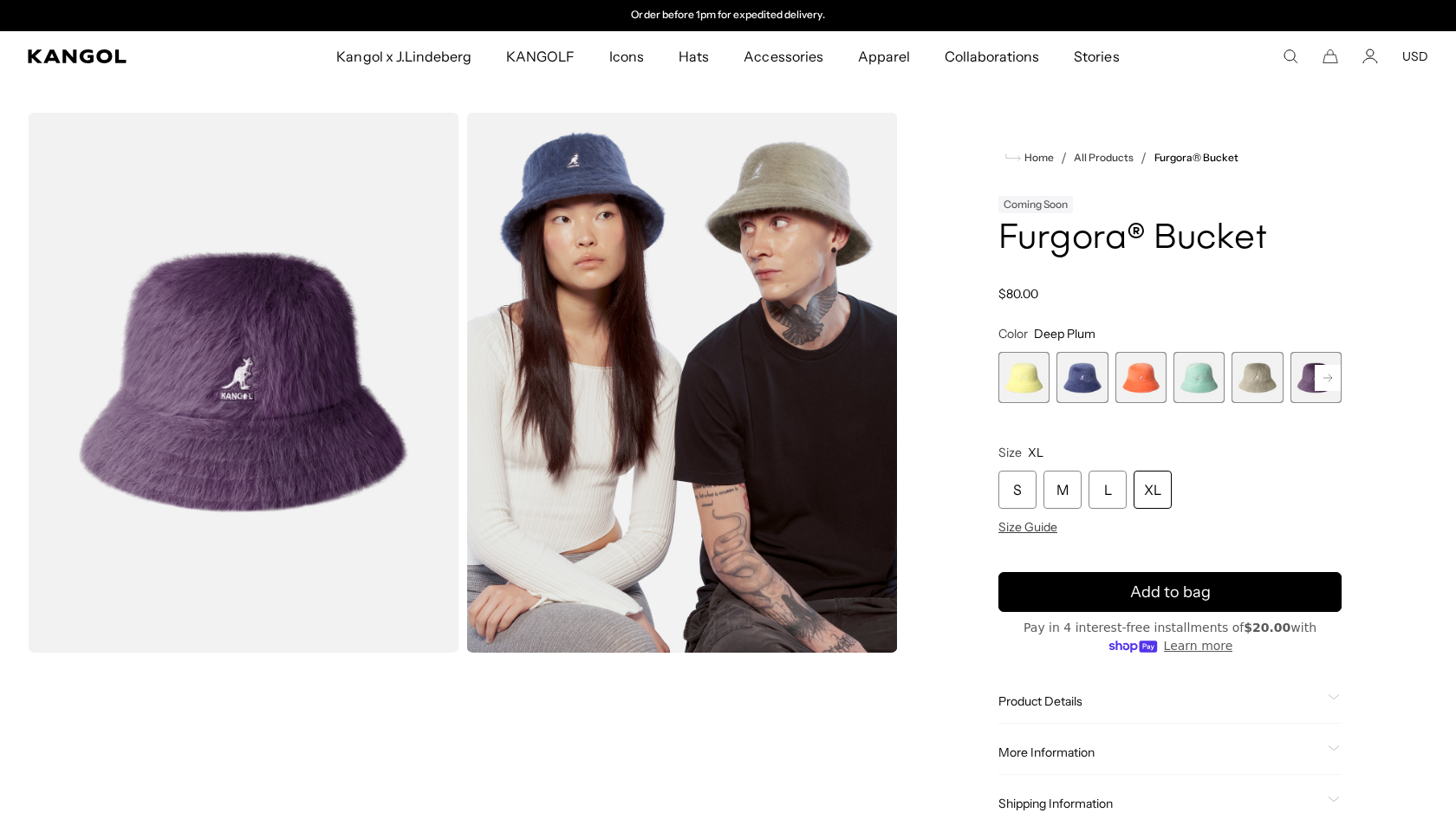
click at [1327, 377] on rect at bounding box center [1328, 378] width 26 height 26
click at [1208, 384] on span "7 of 10" at bounding box center [1199, 377] width 51 height 51
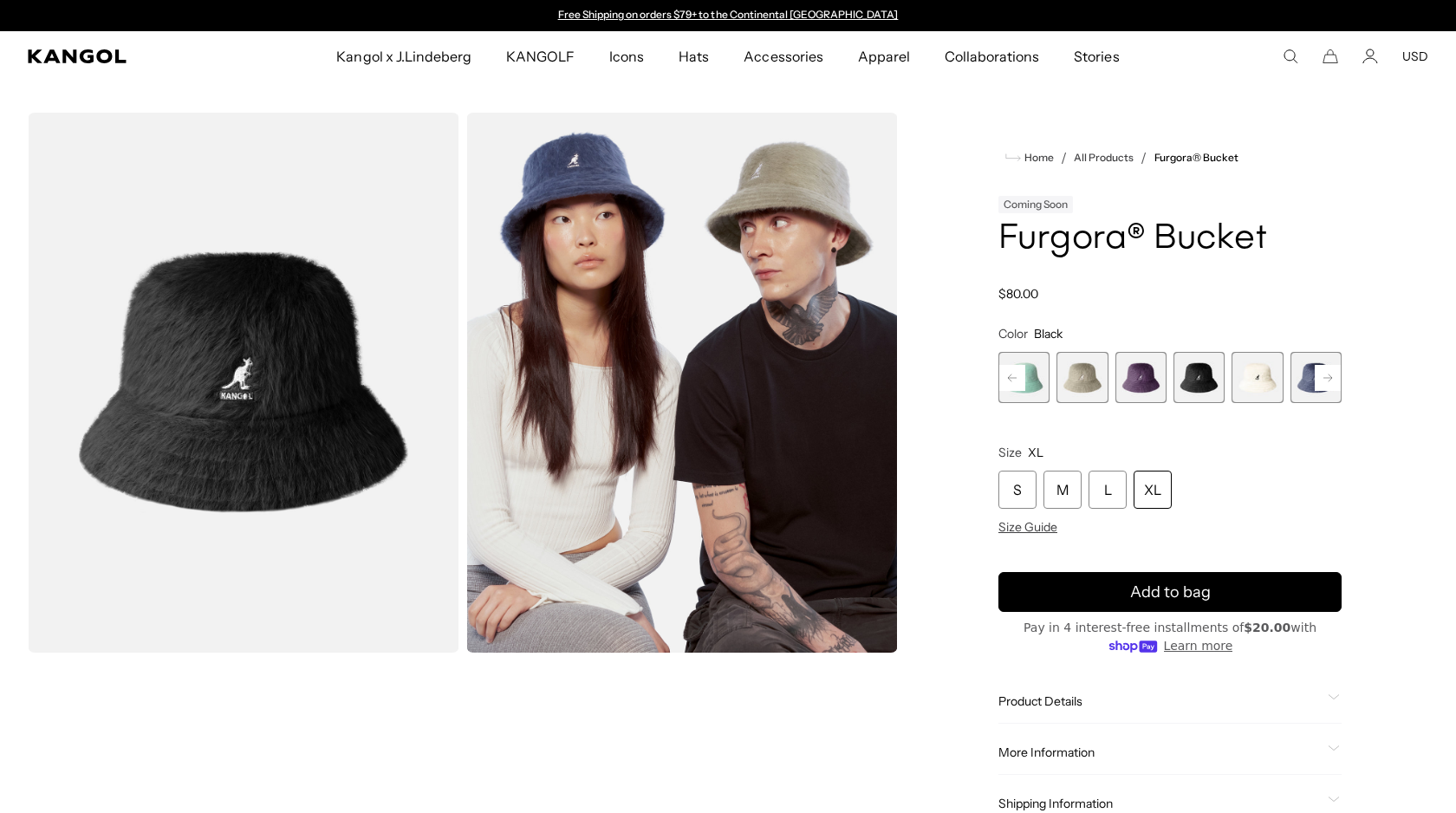
click at [1254, 384] on span "8 of 10" at bounding box center [1257, 377] width 51 height 51
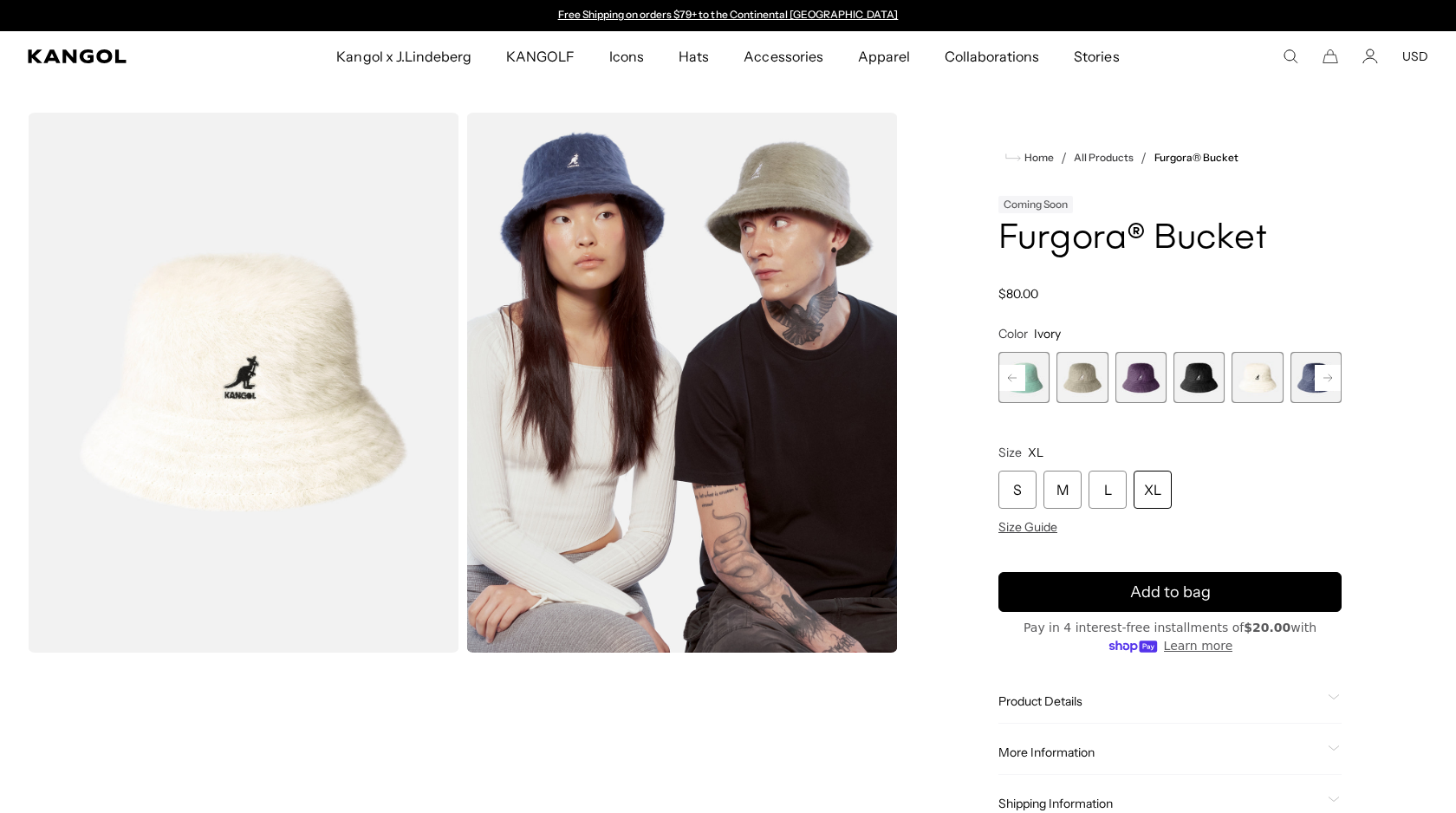
click at [1328, 374] on rect at bounding box center [1328, 378] width 26 height 26
click at [1328, 374] on div "Previous Next Butter Chiffon Variant sold out or unavailable Hazy Indigo Varian…" at bounding box center [1170, 377] width 344 height 51
click at [1198, 391] on span "8 of 10" at bounding box center [1199, 377] width 51 height 51
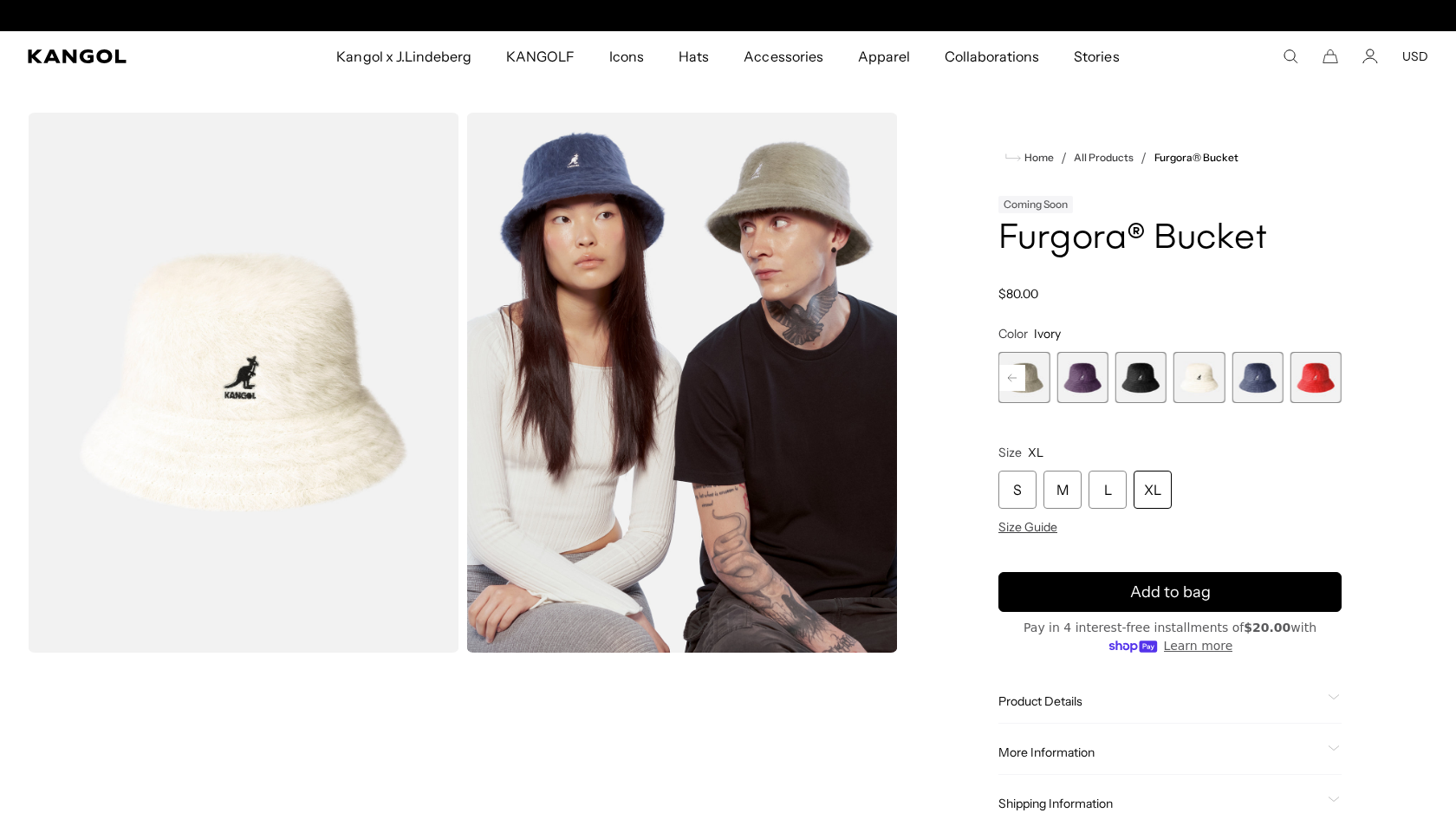
scroll to position [0, 357]
click at [1148, 385] on span "7 of 10" at bounding box center [1141, 377] width 51 height 51
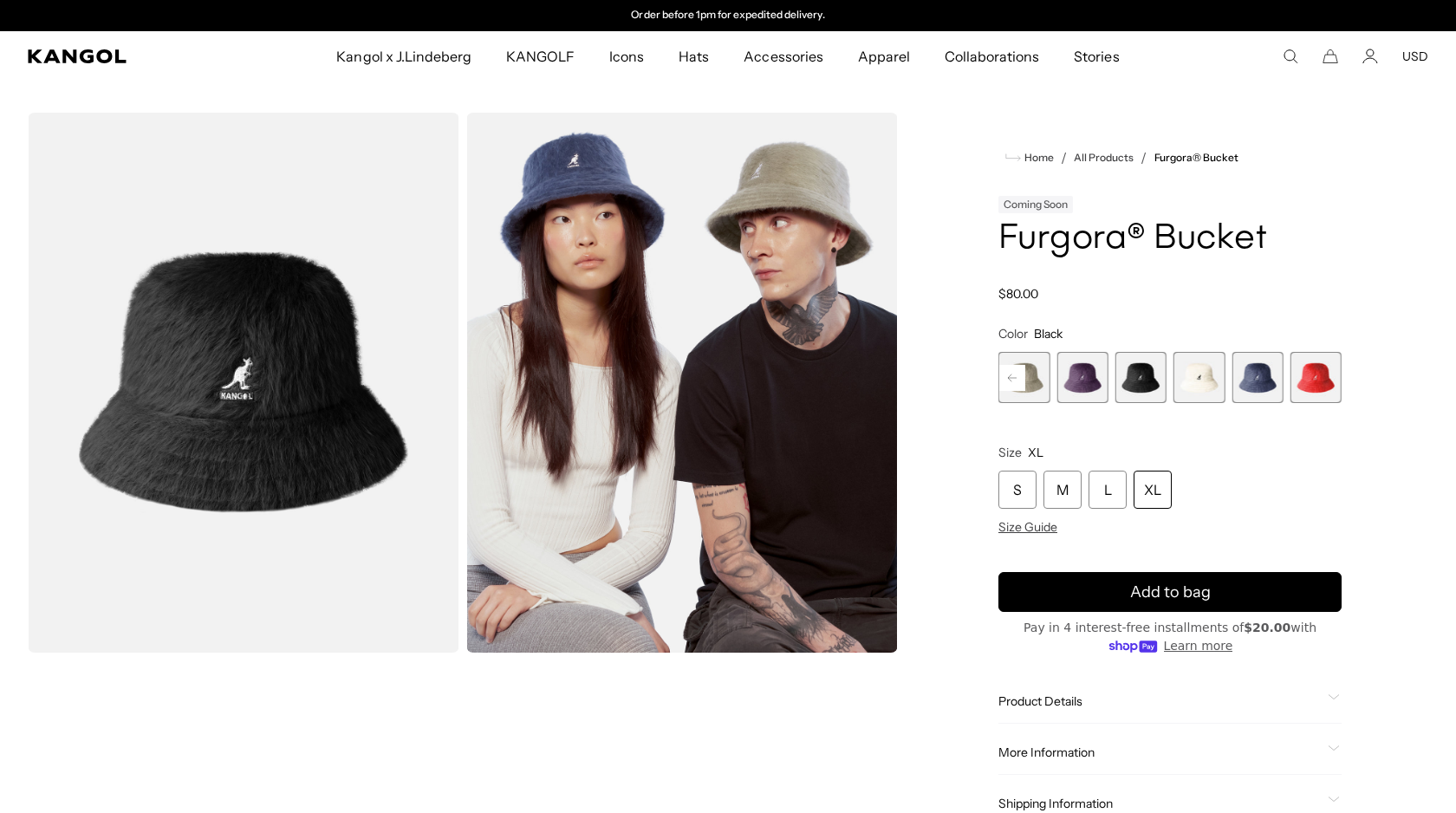
click at [1206, 386] on span "8 of 10" at bounding box center [1199, 377] width 51 height 51
